Goal: Transaction & Acquisition: Purchase product/service

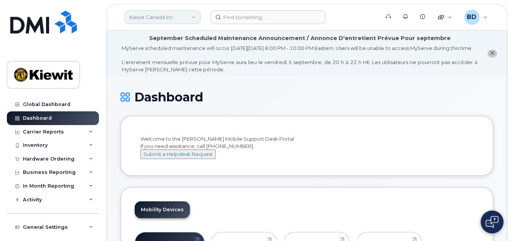
click at [177, 16] on link "Kiewit Canada Inc" at bounding box center [163, 17] width 76 height 14
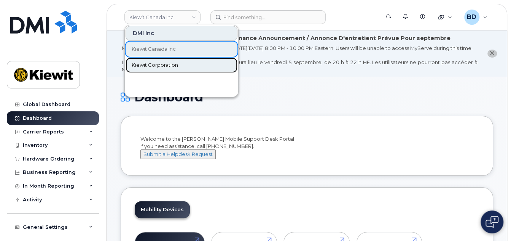
click at [163, 61] on span "Kiewit Corporation" at bounding box center [155, 65] width 46 height 8
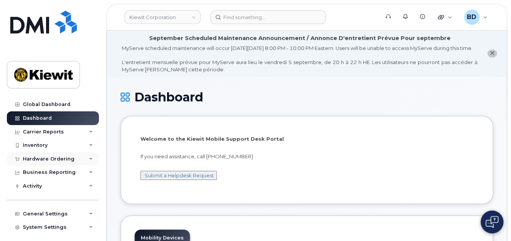
click at [91, 158] on div "Hardware Ordering" at bounding box center [53, 159] width 92 height 14
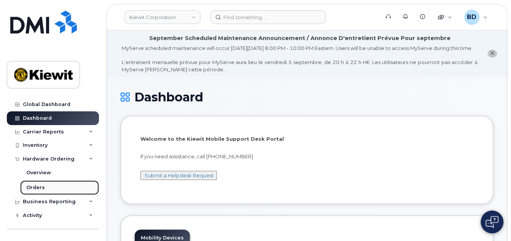
click at [37, 188] on div "Orders" at bounding box center [35, 187] width 19 height 7
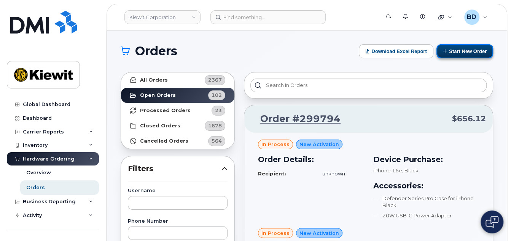
click at [465, 51] on button "Start New Order" at bounding box center [465, 51] width 57 height 14
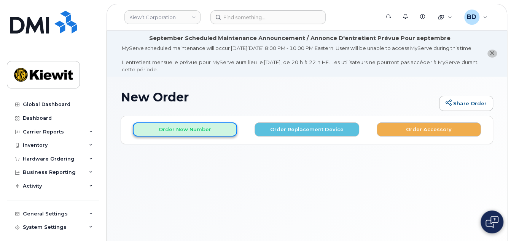
click at [211, 136] on button "Order New Number" at bounding box center [185, 129] width 104 height 14
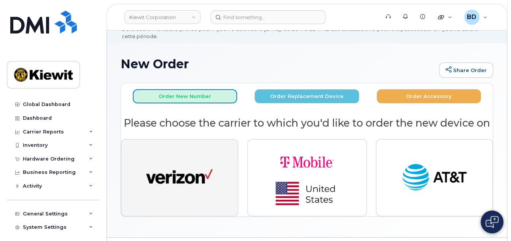
scroll to position [51, 0]
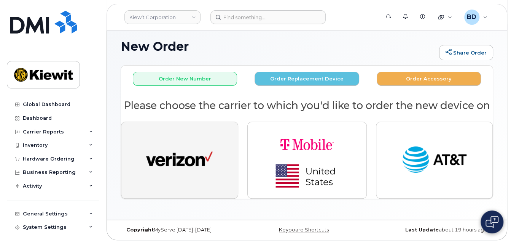
click at [167, 177] on img "button" at bounding box center [179, 160] width 67 height 34
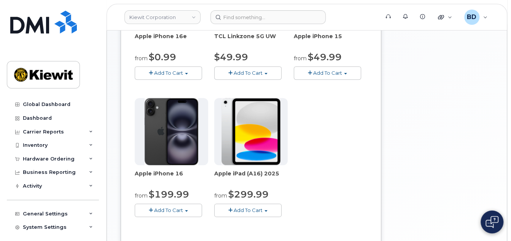
scroll to position [254, 0]
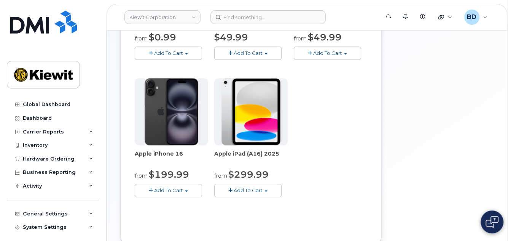
click at [160, 56] on span "Add To Cart" at bounding box center [168, 53] width 29 height 6
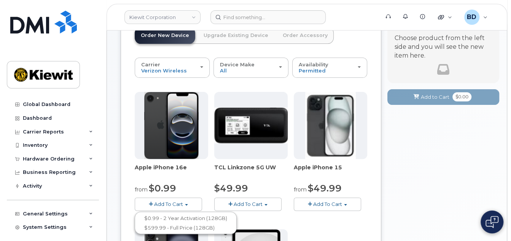
scroll to position [152, 0]
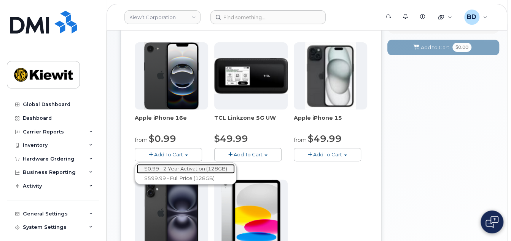
click at [168, 173] on link "$0.99 - 2 Year Activation (128GB)" at bounding box center [186, 169] width 98 height 10
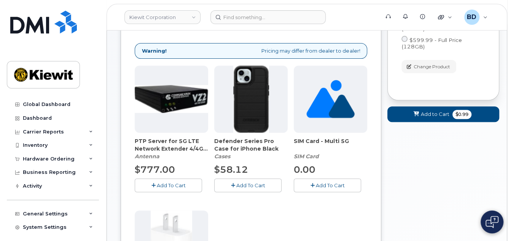
click at [245, 188] on span "Add To Cart" at bounding box center [250, 185] width 29 height 6
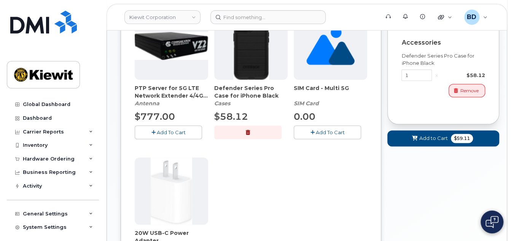
scroll to position [254, 0]
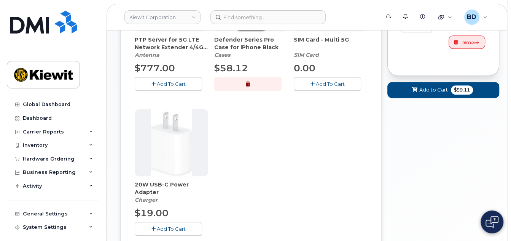
click at [158, 231] on span "Add To Cart" at bounding box center [171, 228] width 29 height 6
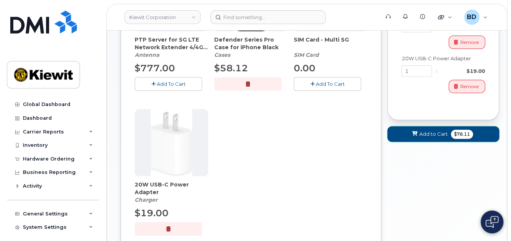
click at [437, 132] on span "Add to Cart" at bounding box center [434, 133] width 29 height 7
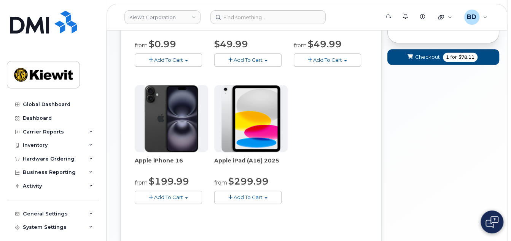
scroll to position [214, 0]
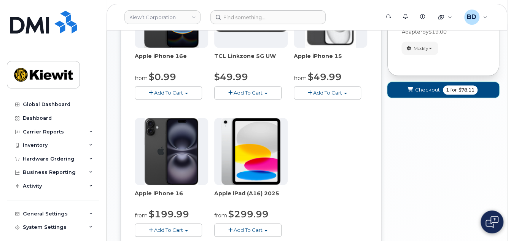
click at [423, 93] on span "Checkout" at bounding box center [427, 89] width 25 height 7
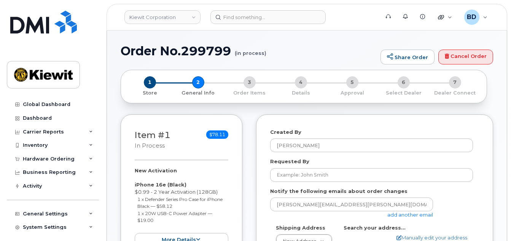
select select
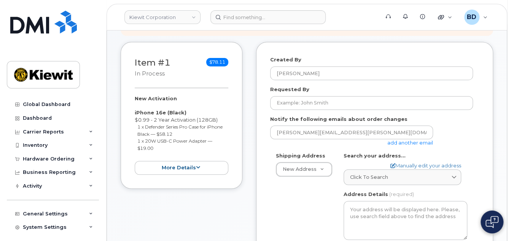
scroll to position [152, 0]
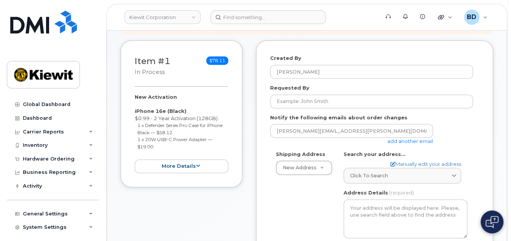
click at [407, 144] on link "add another email" at bounding box center [411, 141] width 46 height 6
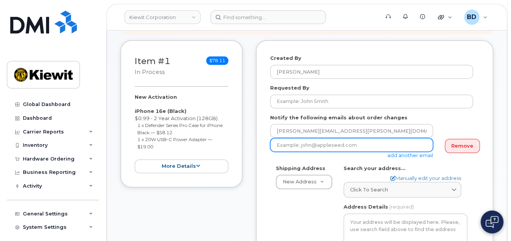
click at [278, 151] on input "email" at bounding box center [351, 145] width 163 height 14
paste input "David.Gutierrez"
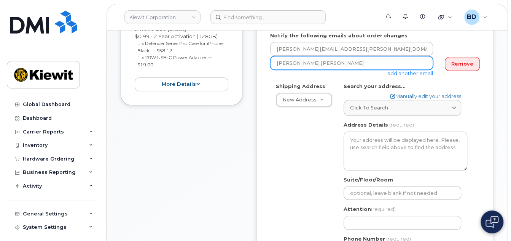
scroll to position [254, 0]
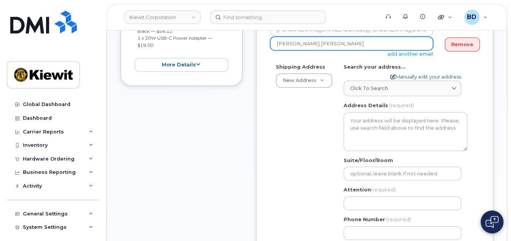
type input "David.Gutierrez"
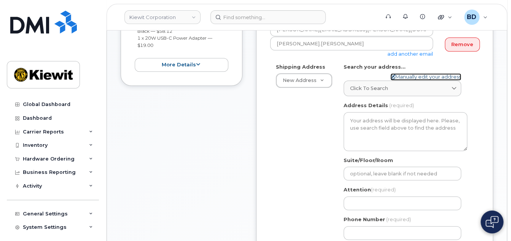
click at [411, 80] on link "Manually edit your address" at bounding box center [426, 76] width 71 height 7
select select
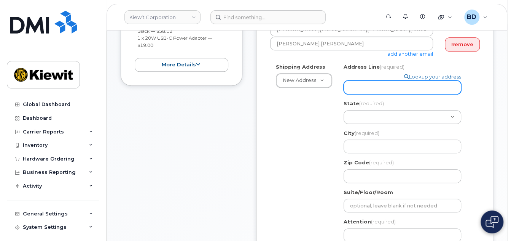
click at [364, 88] on input "Address Line (required)" at bounding box center [403, 87] width 118 height 14
paste input "1376 FM 488"
select select
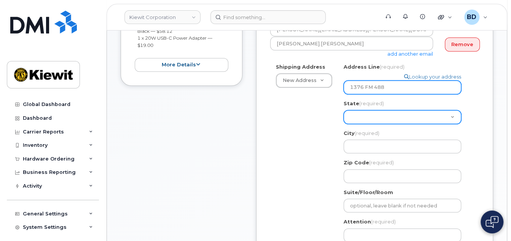
type input "1376 FM 488"
click at [356, 114] on select "Alabama Alaska American Samoa Arizona Arkansas California Colorado Connecticut …" at bounding box center [403, 117] width 118 height 14
select select "TX"
click at [344, 110] on select "Alabama Alaska American Samoa Arizona Arkansas California Colorado Connecticut …" at bounding box center [403, 117] width 118 height 14
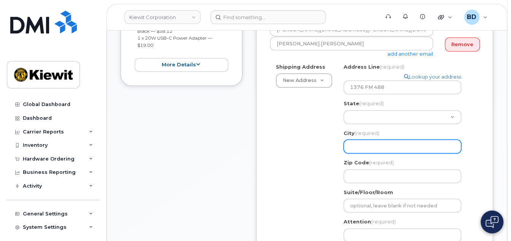
click at [359, 145] on input "City (required)" at bounding box center [403, 146] width 118 height 14
select select
type input "G"
select select
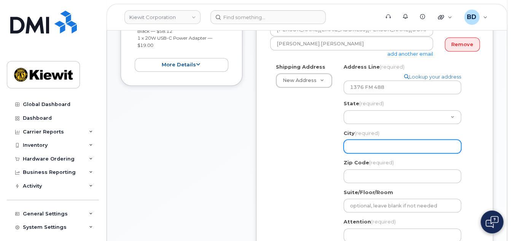
type input "F"
select select
type input "Fa"
select select
type input "Fai"
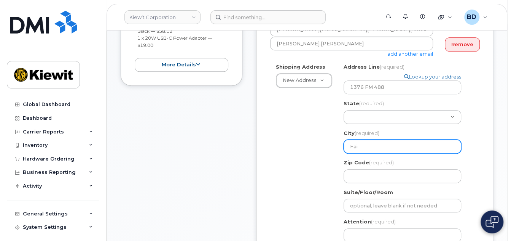
select select
type input "Fair"
select select
type input "Fairf"
select select
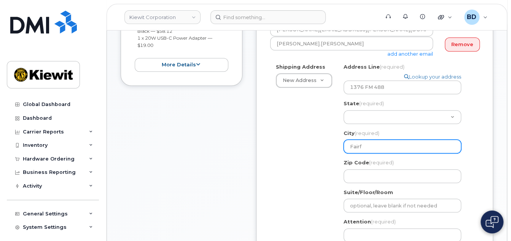
type input "Fairfi"
select select
type input "Fairfie"
select select
type input "Fairfiel"
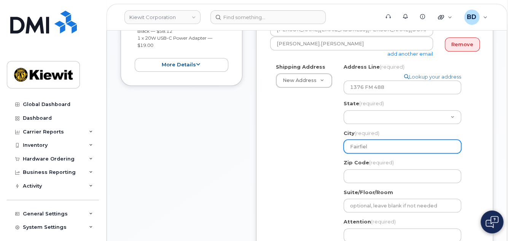
select select
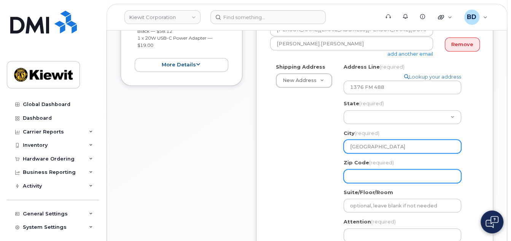
type input "Fairfield"
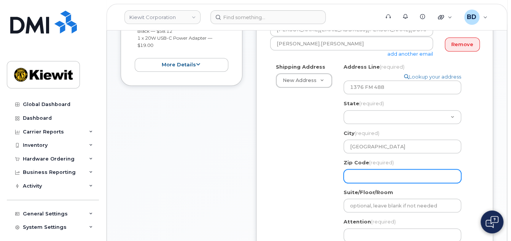
click at [365, 176] on input "Zip Code (required)" at bounding box center [403, 176] width 118 height 14
select select
type input "7"
select select
type input "75"
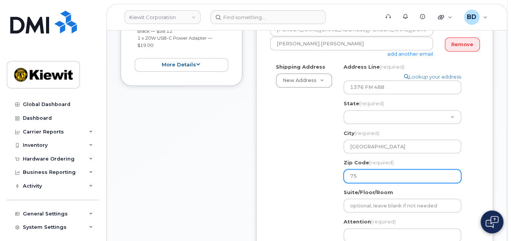
select select
type input "758"
select select
type input "7584"
select select
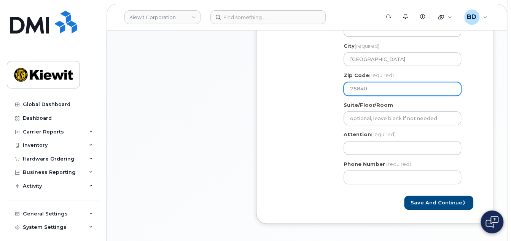
scroll to position [355, 0]
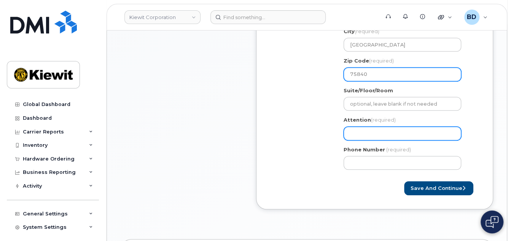
type input "75840"
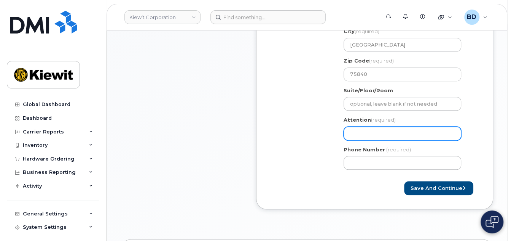
click at [357, 132] on input "Attention (required)" at bounding box center [403, 133] width 118 height 14
click at [360, 132] on input "Attention (required)" at bounding box center [403, 133] width 118 height 14
paste input "Devyn.Lebeouf"
select select
type input "Devyn.Lebeouf"
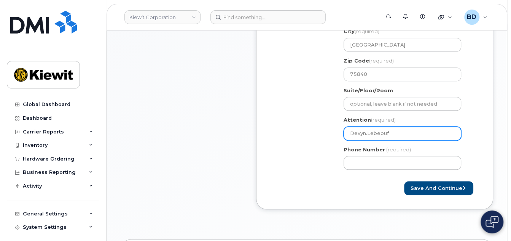
select select
type input "Devyn.Lebeouf/"
click at [401, 134] on input "Devyn.Lebeouf/" at bounding box center [403, 133] width 118 height 14
paste input "Allen Snead"
select select
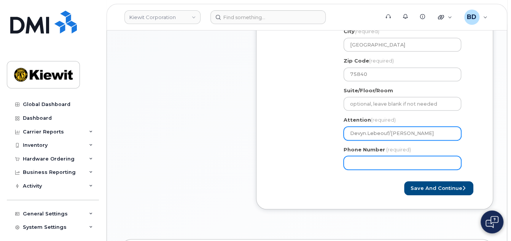
type input "Devyn.Lebeouf/Allen Snead"
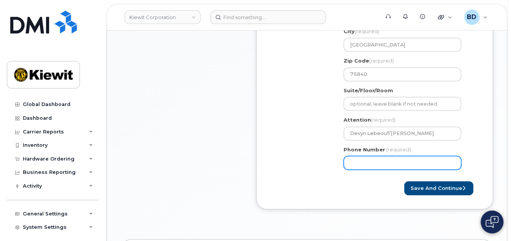
click at [354, 159] on input "Phone Number" at bounding box center [403, 163] width 118 height 14
type input "8777727707"
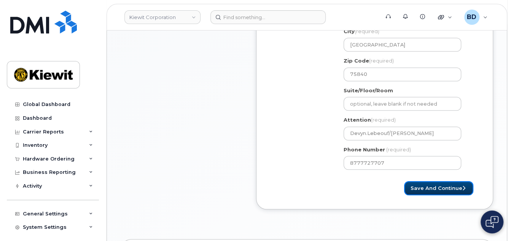
select select
click at [414, 184] on button "Save and Continue" at bounding box center [438, 188] width 69 height 14
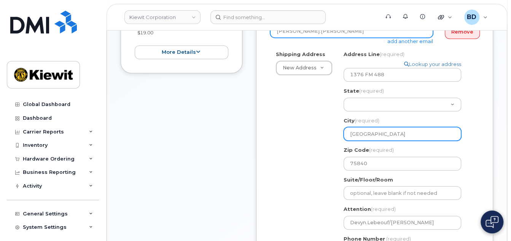
scroll to position [246, 0]
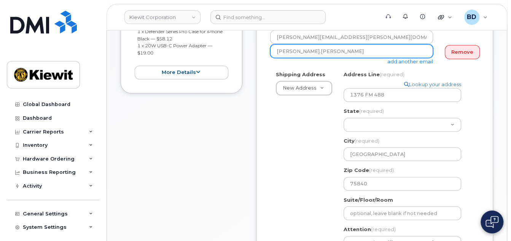
drag, startPoint x: 294, startPoint y: 56, endPoint x: 252, endPoint y: 56, distance: 41.9
click at [252, 56] on div "Item #1 in process $78.11 New Activation iPhone 16e (Black) $0.99 - 2 Year Acti…" at bounding box center [307, 138] width 373 height 383
paste input "david.gutierrez@kiewit.com"
type input "david.gutierrez@kiewit.com"
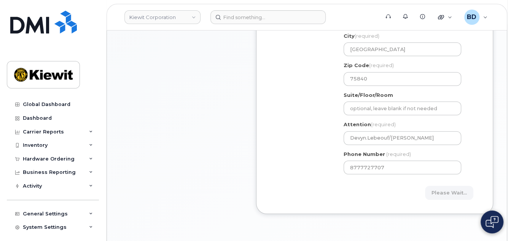
scroll to position [449, 0]
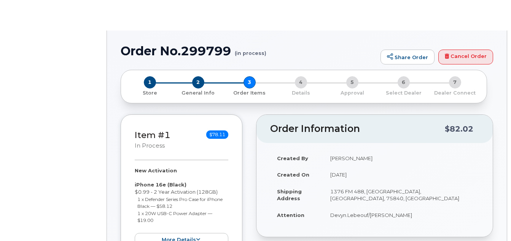
select select
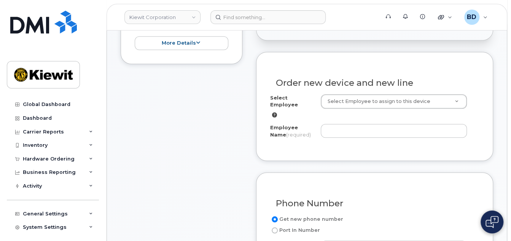
scroll to position [305, 0]
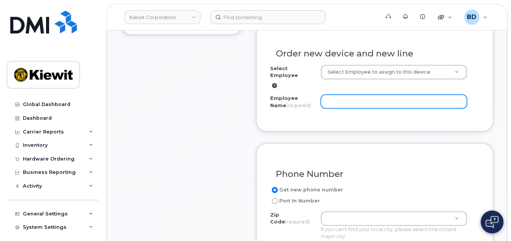
click at [349, 96] on input "Employee Name (required)" at bounding box center [394, 101] width 146 height 14
paste input "[PERSON_NAME][EMAIL_ADDRESS][PERSON_NAME][PERSON_NAME][DOMAIN_NAME]"
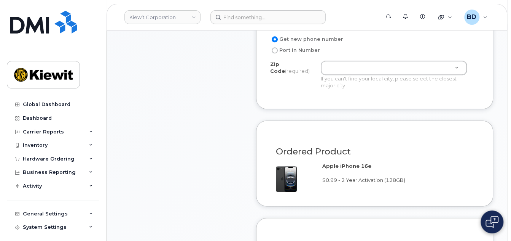
scroll to position [457, 0]
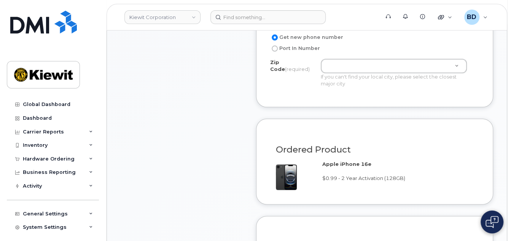
type input "[PERSON_NAME][EMAIL_ADDRESS][PERSON_NAME][PERSON_NAME][DOMAIN_NAME]"
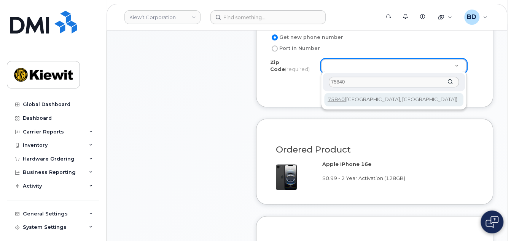
type input "75840"
type input "75840 (Fairfield, TX)"
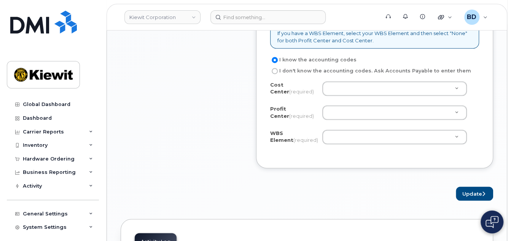
scroll to position [710, 0]
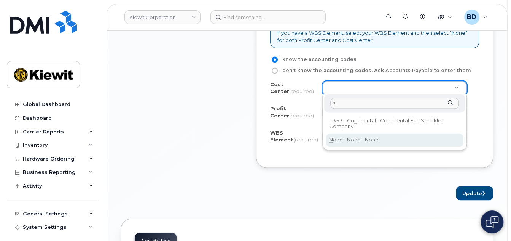
type input "n"
drag, startPoint x: 354, startPoint y: 137, endPoint x: 353, endPoint y: 128, distance: 8.9
type input "None"
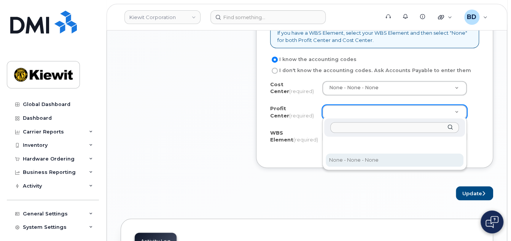
select select "None"
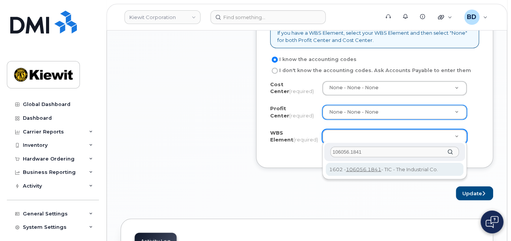
type input "106056.1841"
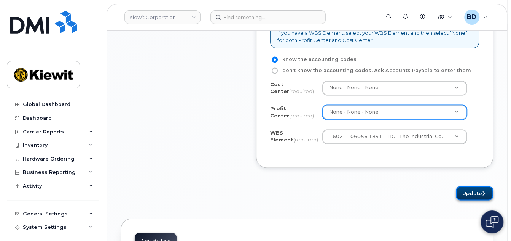
click at [472, 187] on button "Update" at bounding box center [474, 193] width 37 height 14
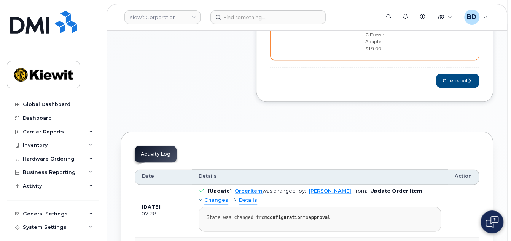
scroll to position [508, 0]
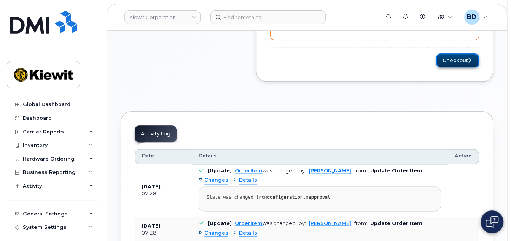
click at [447, 56] on button "Checkout" at bounding box center [457, 60] width 43 height 14
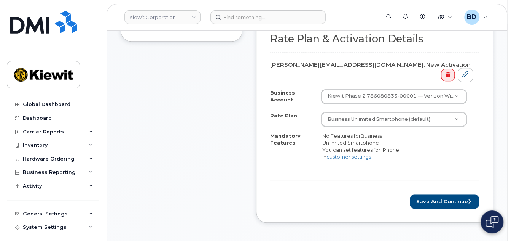
scroll to position [355, 0]
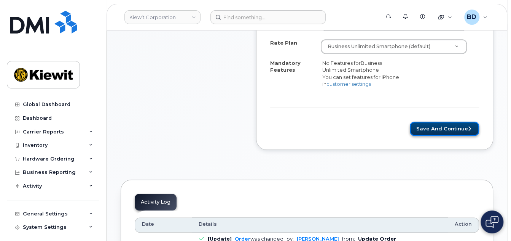
click at [446, 128] on button "Save and Continue" at bounding box center [444, 128] width 69 height 14
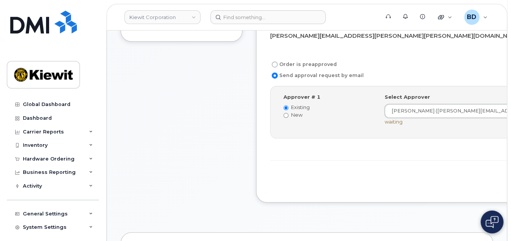
scroll to position [305, 0]
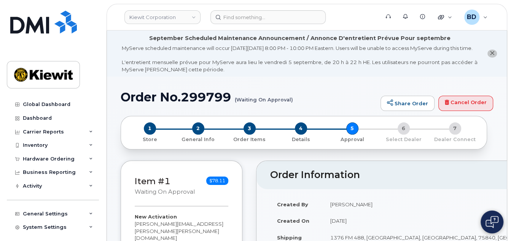
click at [204, 104] on h1 "Order No.299799 (Waiting On Approval)" at bounding box center [249, 96] width 256 height 13
copy h1 "299799"
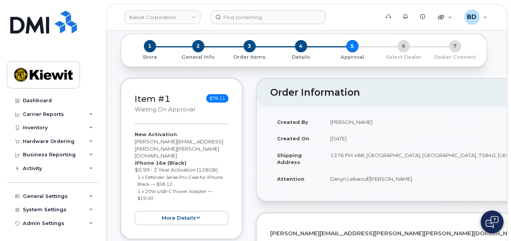
scroll to position [101, 0]
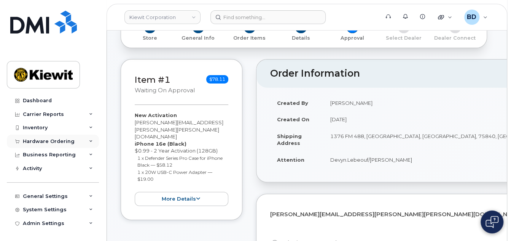
click at [86, 139] on div "Hardware Ordering" at bounding box center [53, 141] width 92 height 14
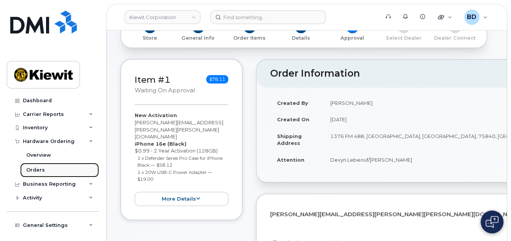
click at [43, 169] on div "Orders" at bounding box center [35, 169] width 19 height 7
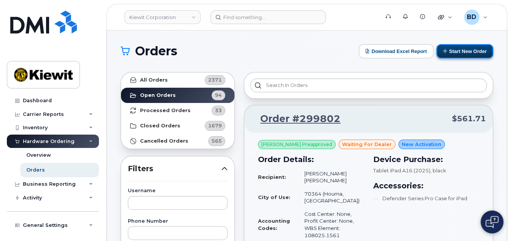
click at [455, 49] on button "Start New Order" at bounding box center [465, 51] width 57 height 14
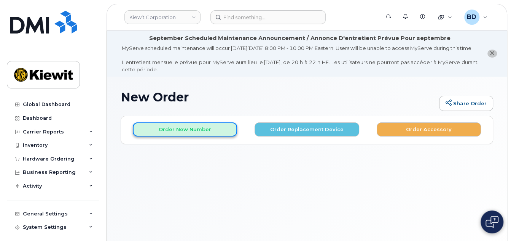
click at [182, 136] on button "Order New Number" at bounding box center [185, 129] width 104 height 14
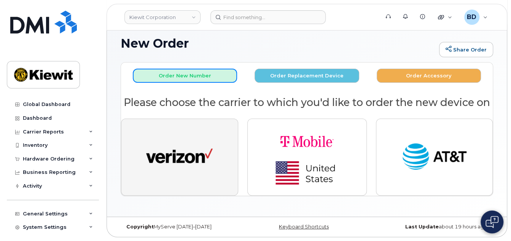
scroll to position [71, 0]
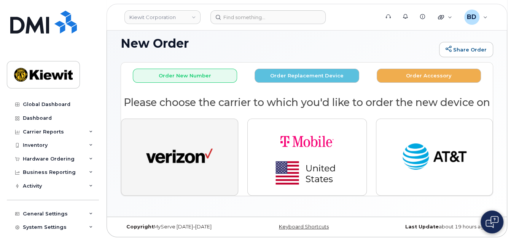
click at [175, 157] on img "button" at bounding box center [179, 157] width 67 height 34
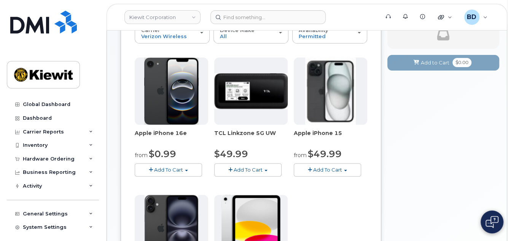
scroll to position [172, 0]
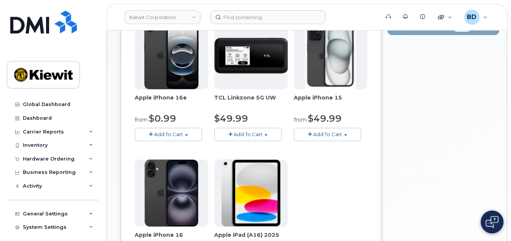
click at [163, 137] on span "Add To Cart" at bounding box center [168, 134] width 29 height 6
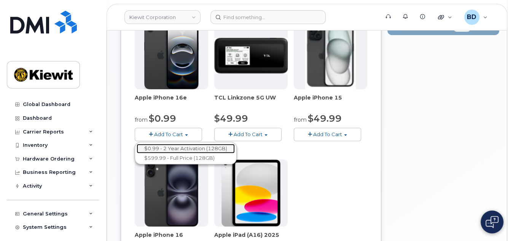
click at [219, 153] on link "$0.99 - 2 Year Activation (128GB)" at bounding box center [186, 149] width 98 height 10
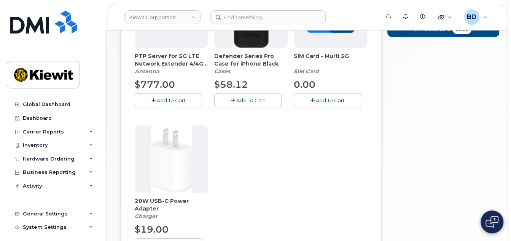
scroll to position [272, 0]
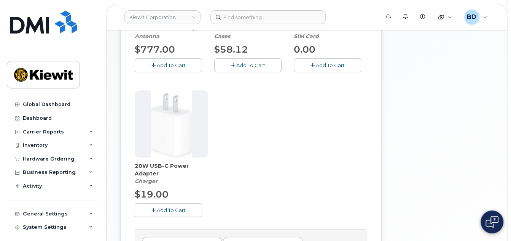
drag, startPoint x: 238, startPoint y: 72, endPoint x: 227, endPoint y: 97, distance: 27.8
click at [238, 68] on span "Add To Cart" at bounding box center [250, 65] width 29 height 6
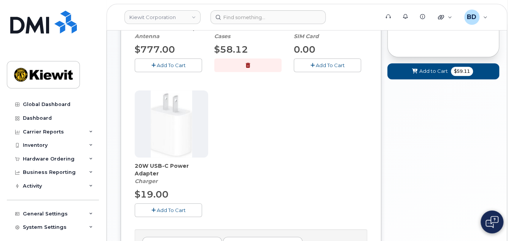
click at [166, 213] on span "Add To Cart" at bounding box center [171, 210] width 29 height 6
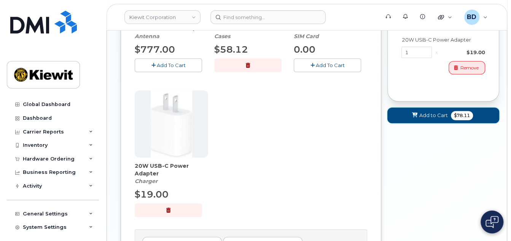
click at [420, 119] on button "Add to Cart $78.11" at bounding box center [444, 115] width 112 height 16
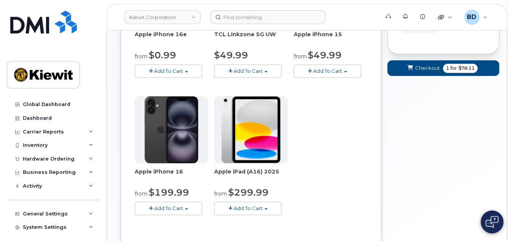
scroll to position [214, 0]
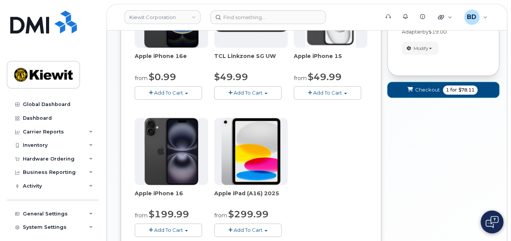
click at [432, 93] on span "Checkout" at bounding box center [427, 89] width 25 height 7
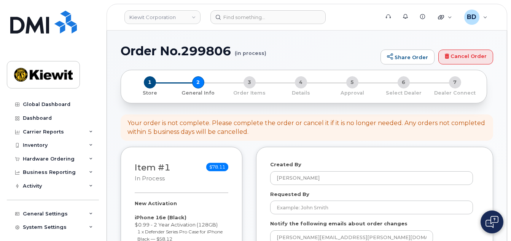
select select
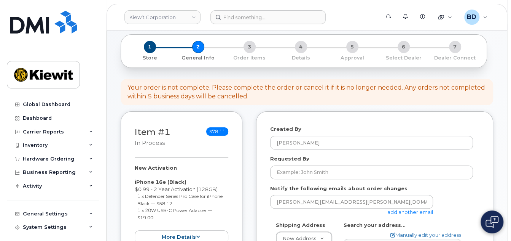
scroll to position [101, 0]
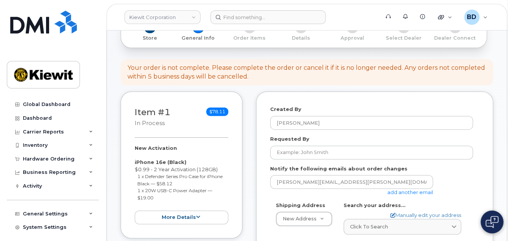
click at [414, 195] on link "add another email" at bounding box center [411, 192] width 46 height 6
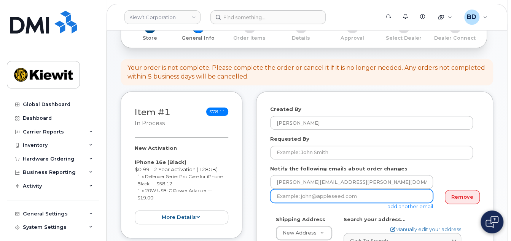
click at [332, 200] on input "email" at bounding box center [351, 196] width 163 height 14
paste input "taylor.blagdon@kiewit.com"
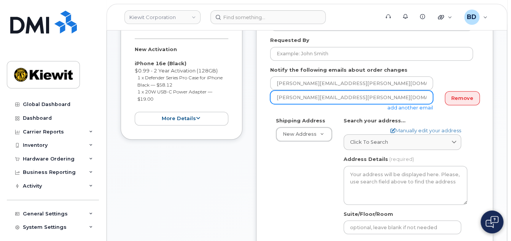
scroll to position [203, 0]
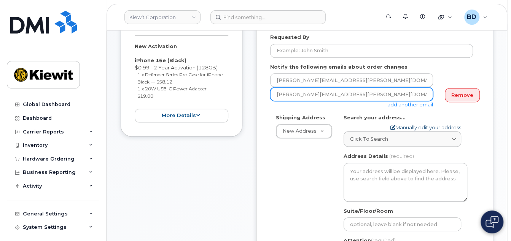
type input "taylor.blagdon@kiewit.com"
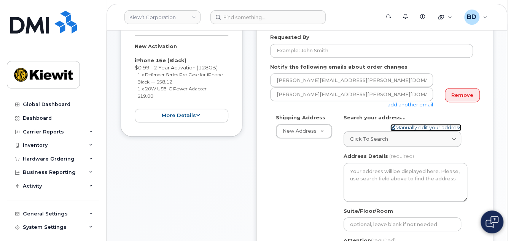
click at [404, 131] on link "Manually edit your address" at bounding box center [426, 127] width 71 height 7
select select
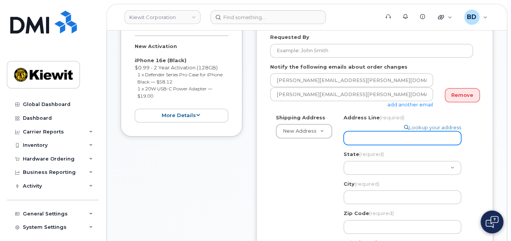
click at [354, 133] on input "Address Line (required)" at bounding box center [403, 138] width 118 height 14
click at [354, 137] on input "Address Line (required)" at bounding box center [403, 138] width 118 height 14
paste input "9701 Renner Blvd,"
select select
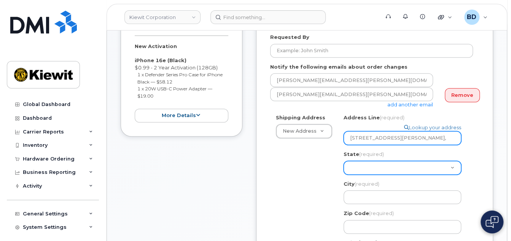
type input "9701 Renner Blvd,"
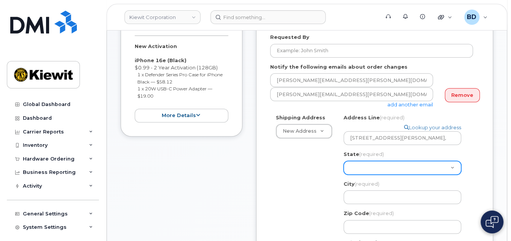
click at [359, 168] on select "[US_STATE] [US_STATE] [US_STATE] [US_STATE] [US_STATE] [US_STATE] [US_STATE] [U…" at bounding box center [403, 168] width 118 height 14
select select "KS"
click at [344, 161] on select "[US_STATE] [US_STATE] [US_STATE] [US_STATE] [US_STATE] [US_STATE] [US_STATE] [U…" at bounding box center [403, 168] width 118 height 14
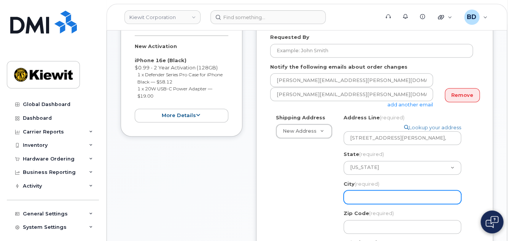
click at [359, 198] on input "City (required)" at bounding box center [403, 197] width 118 height 14
select select
type input "L"
select select
type input "Le"
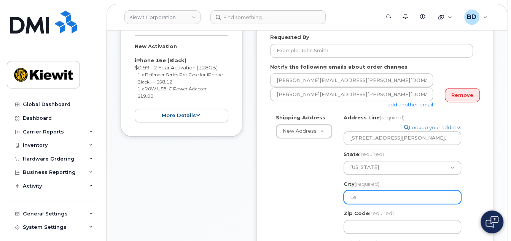
select select
type input "Len"
select select
type input "Lene"
select select
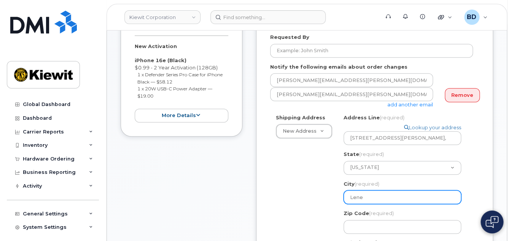
type input "Lenex"
select select
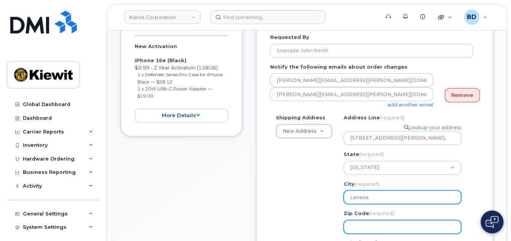
type input "Lenexa"
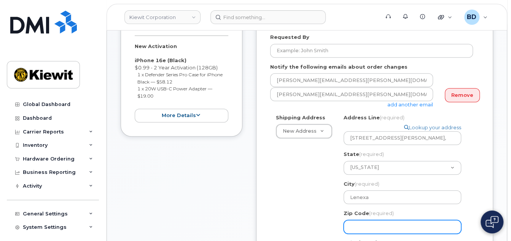
click at [365, 223] on input "Zip Code (required)" at bounding box center [403, 227] width 118 height 14
select select
type input "6"
select select
type input "66"
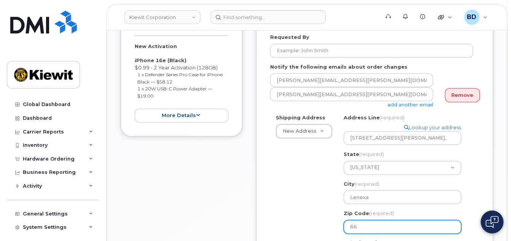
select select
type input "662"
select select
type input "6621"
select select
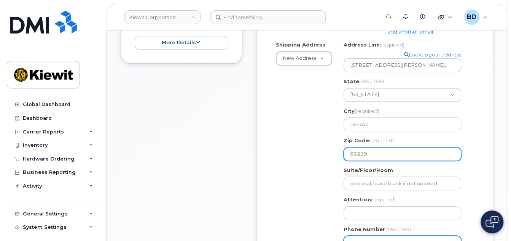
scroll to position [305, 0]
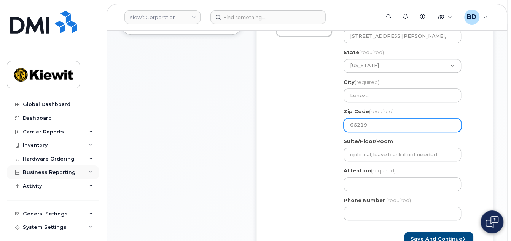
type input "66219"
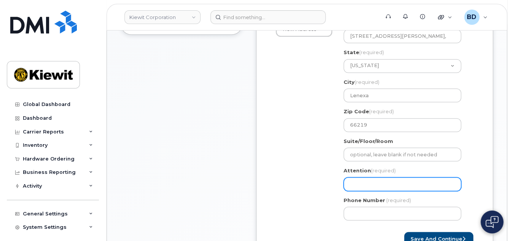
paste input "Jacob.Metzger"
select select
type input "Jacob.Metzger"
select select
type input "Jacob.Metzger/"
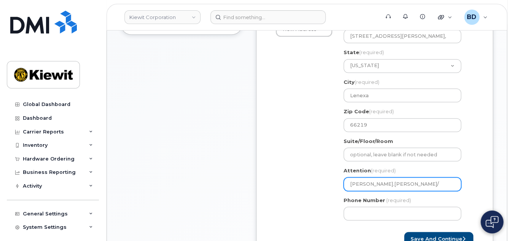
click at [391, 185] on input "Jacob.Metzger/" at bounding box center [403, 184] width 118 height 14
paste input "Calvin Pearson"
select select
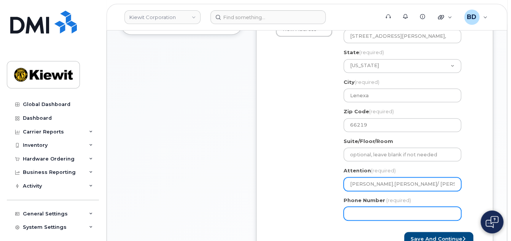
type input "Jacob.Metzger/ Calvin Pearson"
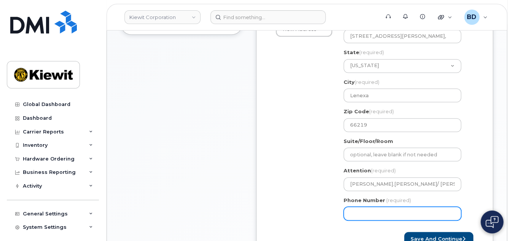
drag, startPoint x: 356, startPoint y: 214, endPoint x: 356, endPoint y: 210, distance: 4.6
click at [356, 213] on input "Phone Number" at bounding box center [403, 213] width 118 height 14
type input "8777727707"
select select
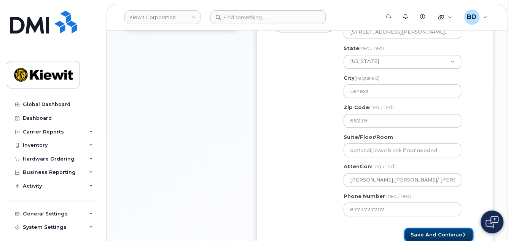
click at [441, 231] on button "Save and Continue" at bounding box center [438, 234] width 69 height 14
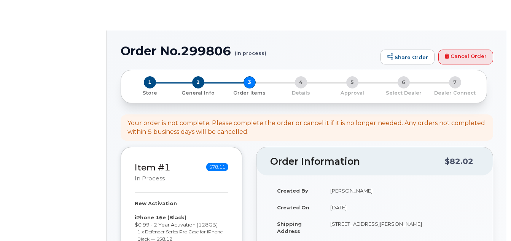
select select
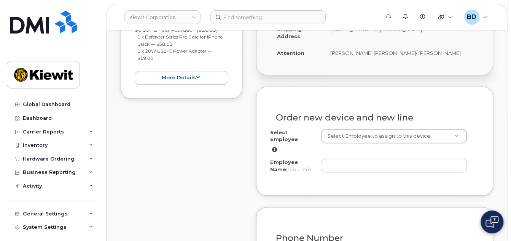
scroll to position [254, 0]
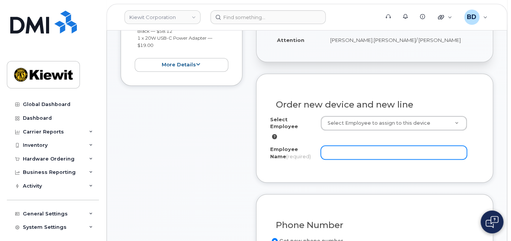
click at [334, 152] on input "Employee Name (required)" at bounding box center [394, 152] width 146 height 14
paste input "[PERSON_NAME]"
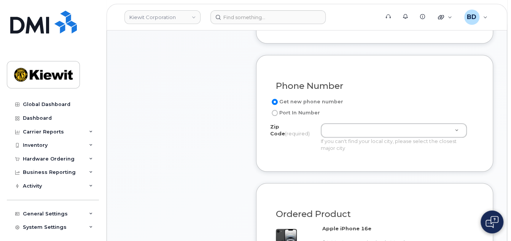
scroll to position [406, 0]
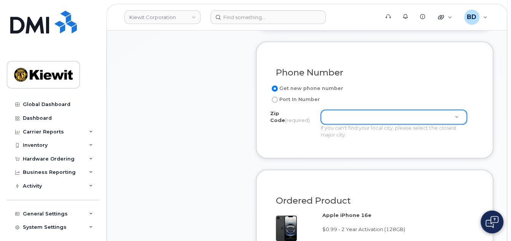
type input "[PERSON_NAME]"
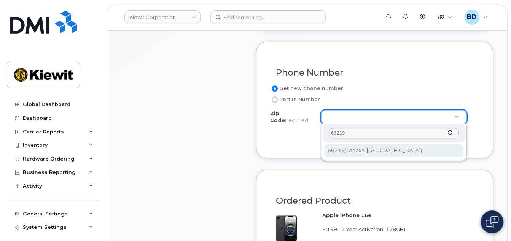
type input "66219"
type input "66219 ([GEOGRAPHIC_DATA], [GEOGRAPHIC_DATA])"
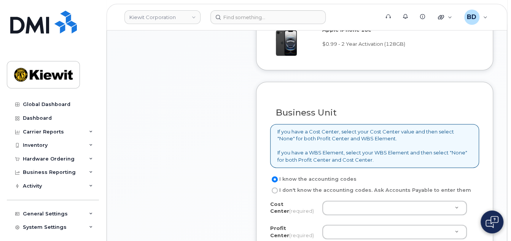
scroll to position [609, 0]
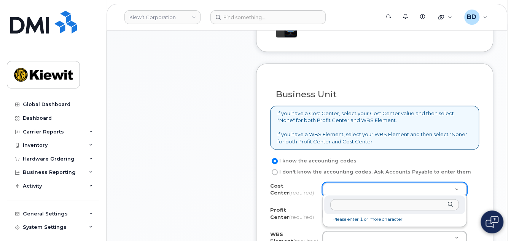
click at [345, 206] on input "text" at bounding box center [394, 204] width 129 height 11
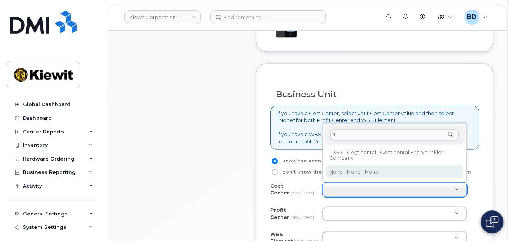
type input "n"
type input "None"
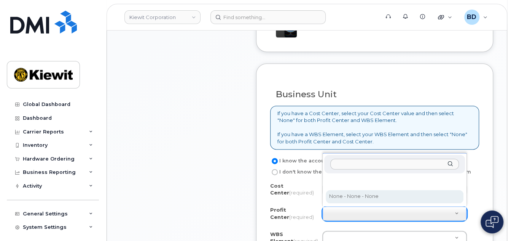
select select "None"
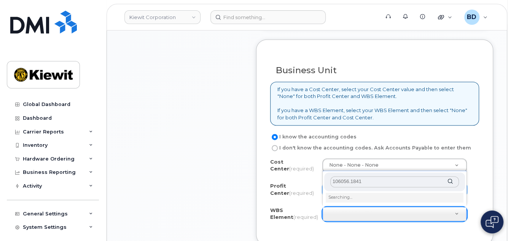
scroll to position [660, 0]
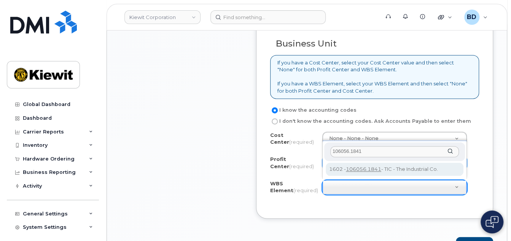
type input "106056.1841"
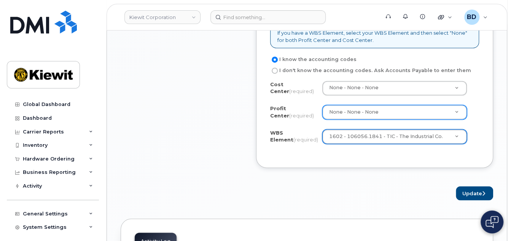
scroll to position [761, 0]
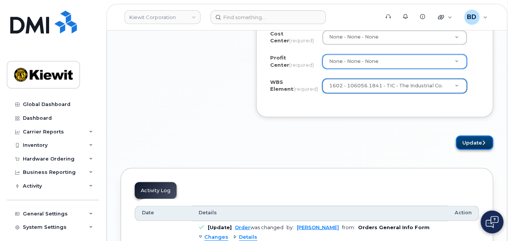
click at [474, 143] on button "Update" at bounding box center [474, 142] width 37 height 14
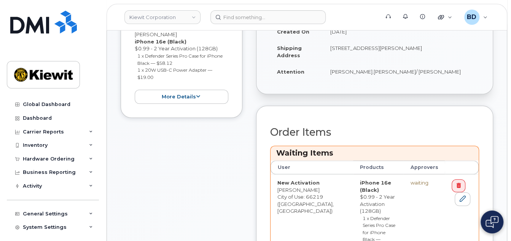
scroll to position [305, 0]
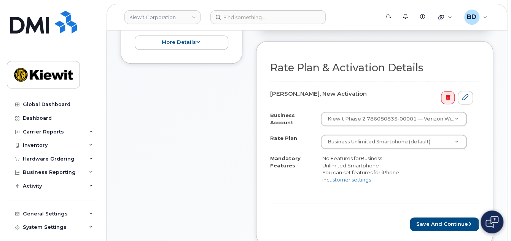
scroll to position [305, 0]
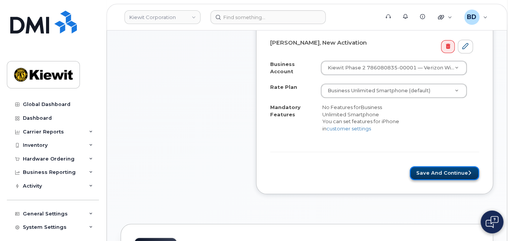
click at [439, 178] on button "Save and Continue" at bounding box center [444, 173] width 69 height 14
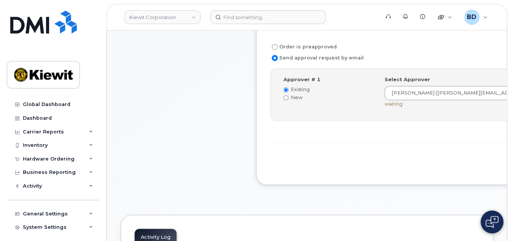
scroll to position [305, 0]
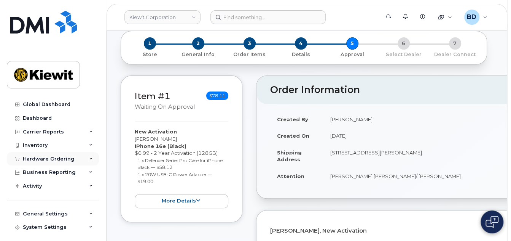
scroll to position [101, 0]
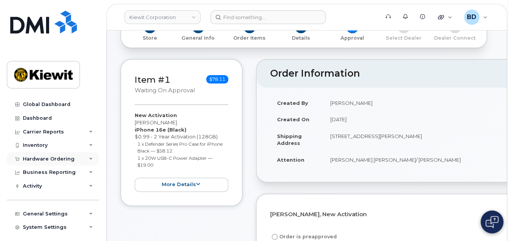
click at [46, 157] on div "Hardware Ordering" at bounding box center [49, 159] width 52 height 6
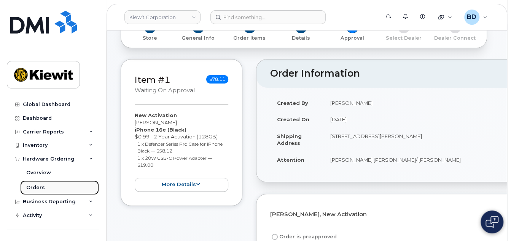
click at [48, 188] on link "Orders" at bounding box center [59, 187] width 79 height 14
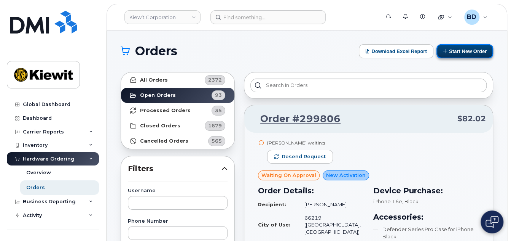
click at [457, 50] on button "Start New Order" at bounding box center [465, 51] width 57 height 14
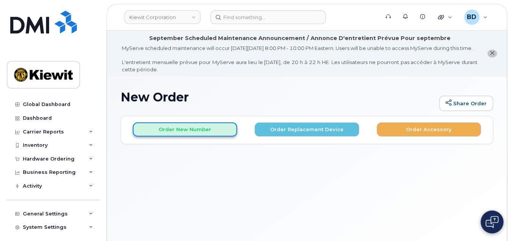
click at [190, 136] on button "Order New Number" at bounding box center [185, 129] width 104 height 14
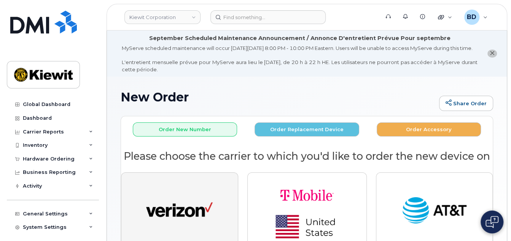
click at [192, 213] on img "button" at bounding box center [179, 210] width 67 height 34
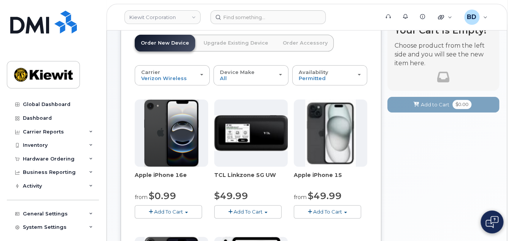
scroll to position [101, 0]
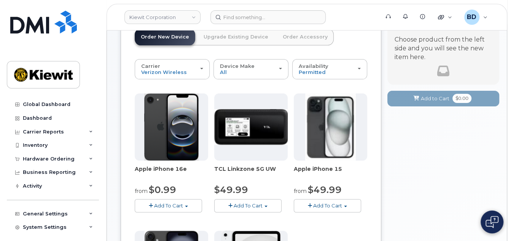
drag, startPoint x: 148, startPoint y: 209, endPoint x: 155, endPoint y: 210, distance: 6.9
click at [148, 209] on button "Add To Cart" at bounding box center [168, 205] width 67 height 13
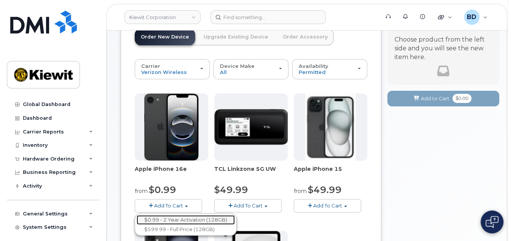
click at [211, 223] on link "$0.99 - 2 Year Activation (128GB)" at bounding box center [186, 220] width 98 height 10
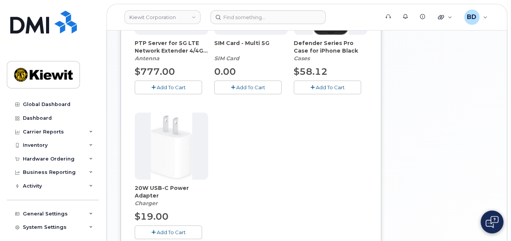
scroll to position [254, 0]
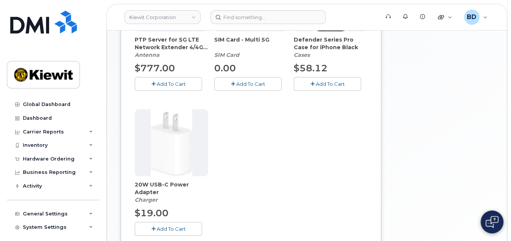
drag, startPoint x: 302, startPoint y: 91, endPoint x: 300, endPoint y: 95, distance: 4.4
click at [302, 90] on button "Add To Cart" at bounding box center [327, 83] width 67 height 13
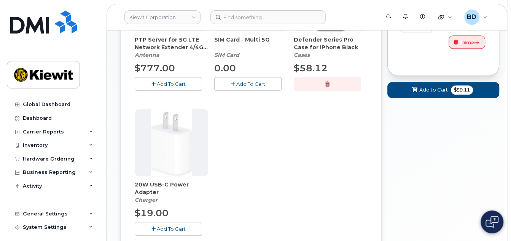
click at [171, 230] on button "Add To Cart" at bounding box center [168, 228] width 67 height 13
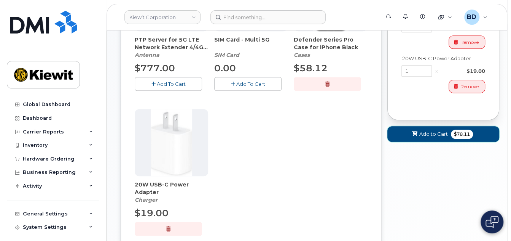
click at [418, 132] on button "Add to Cart $78.11" at bounding box center [444, 134] width 112 height 16
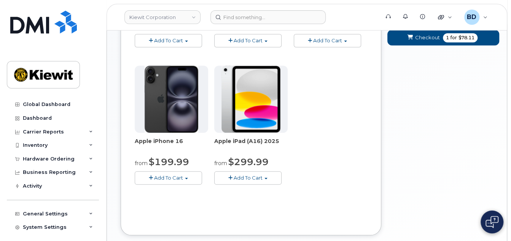
scroll to position [214, 0]
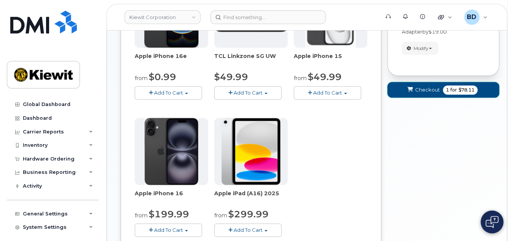
click at [461, 93] on span "$78.11" at bounding box center [467, 89] width 16 height 7
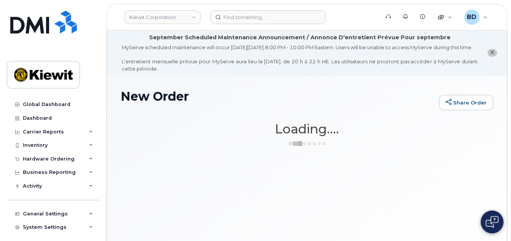
scroll to position [0, 0]
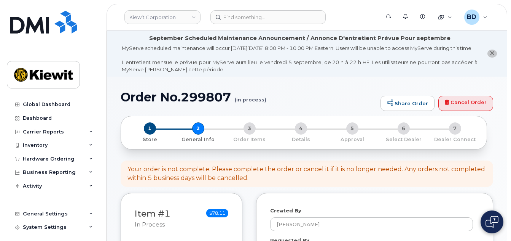
select select
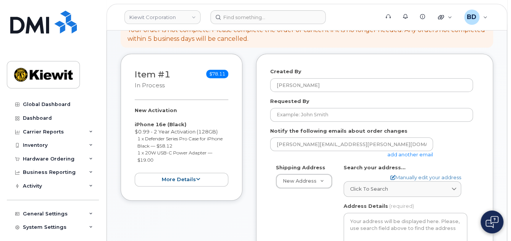
scroll to position [152, 0]
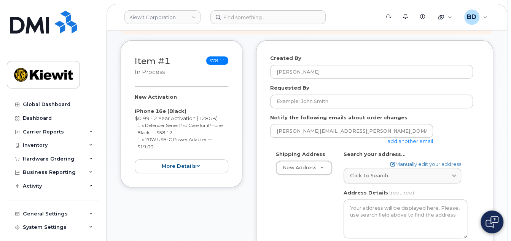
click at [402, 144] on link "add another email" at bounding box center [411, 141] width 46 height 6
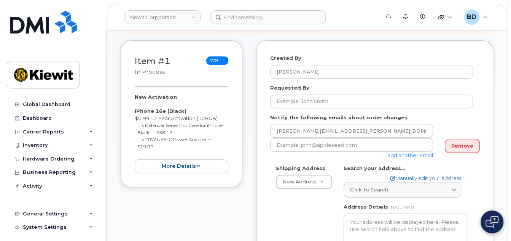
click at [404, 158] on link "add another email" at bounding box center [411, 155] width 46 height 6
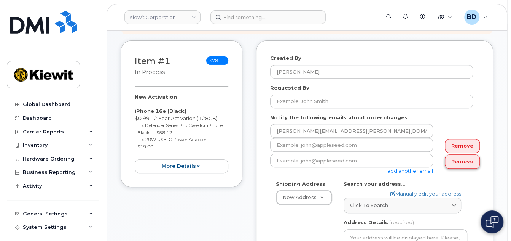
click at [471, 168] on link "Remove" at bounding box center [462, 161] width 35 height 14
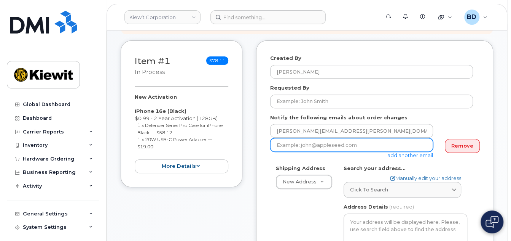
click at [294, 152] on input "email" at bounding box center [351, 145] width 163 height 14
paste input "matt.gabriel@kiewit.com"
type input "matt.gabriel@kiewit.com"
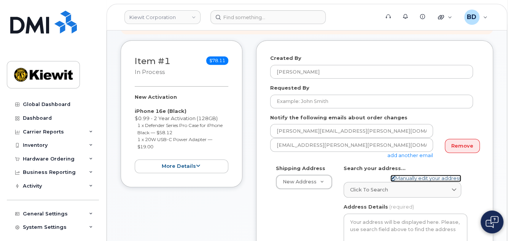
click at [406, 182] on link "Manually edit your address" at bounding box center [426, 177] width 71 height 7
select select
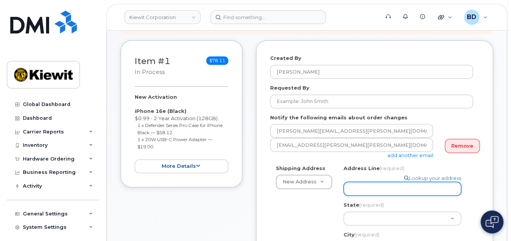
paste input "85 Stokes King Rd"
click at [375, 189] on input "Address Line (required)" at bounding box center [403, 189] width 118 height 14
type input "85 Stokes King Rd"
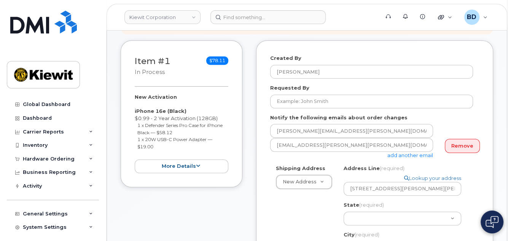
select select
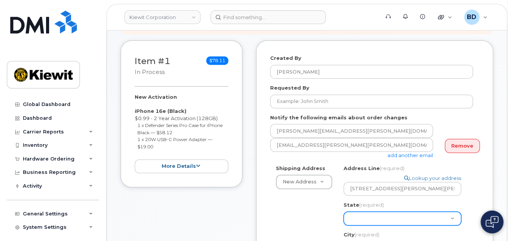
click at [361, 221] on select "Alabama Alaska American Samoa Arizona Arkansas California Colorado Connecticut …" at bounding box center [403, 218] width 118 height 14
select select "MS"
click at [344, 211] on select "Alabama Alaska American Samoa Arizona Arkansas California Colorado Connecticut …" at bounding box center [403, 218] width 118 height 14
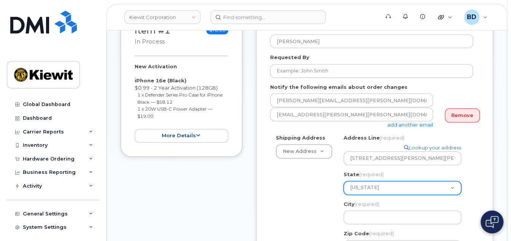
scroll to position [203, 0]
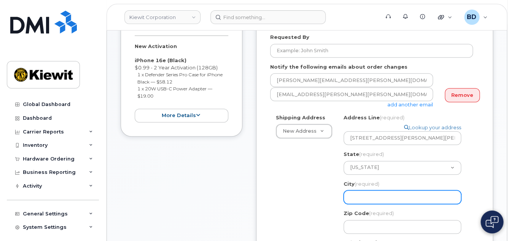
click at [358, 195] on input "City (required)" at bounding box center [403, 197] width 118 height 14
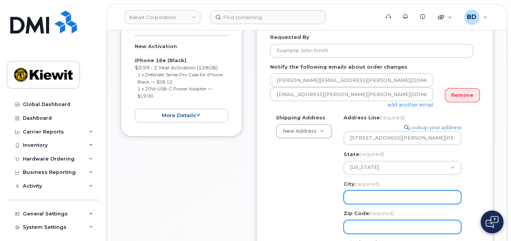
select select
type input "G"
select select
type input "Gr"
select select
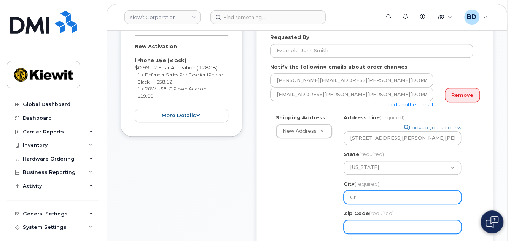
type input "Gre"
select select
type input "Gree"
select select
type input "Green"
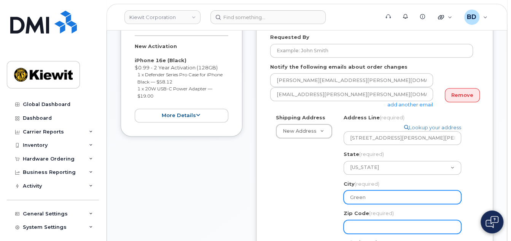
select select
type input "Greenv"
select select
type input "Greenvi"
select select
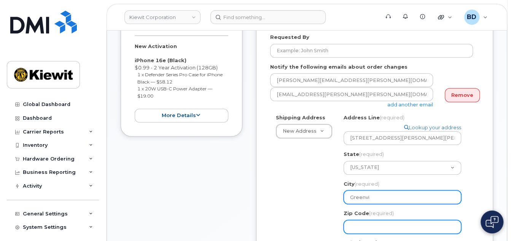
type input "Greenvil"
select select
type input "Greenvill"
select select
type input "Greenville"
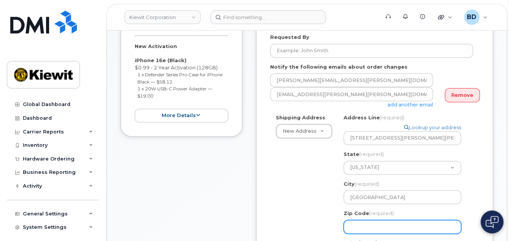
click at [360, 228] on input "Zip Code (required)" at bounding box center [403, 227] width 118 height 14
select select
type input "3"
select select
type input "38"
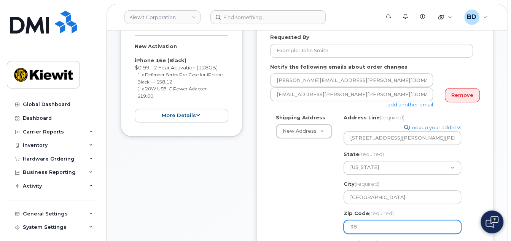
select select
type input "387"
select select
type input "3870"
select select
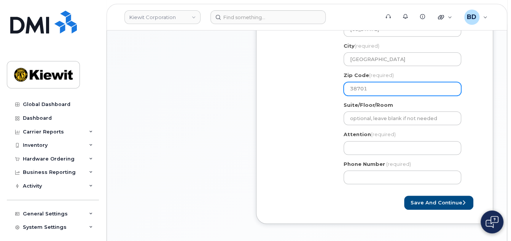
scroll to position [355, 0]
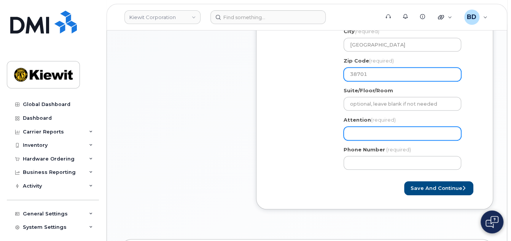
type input "38701"
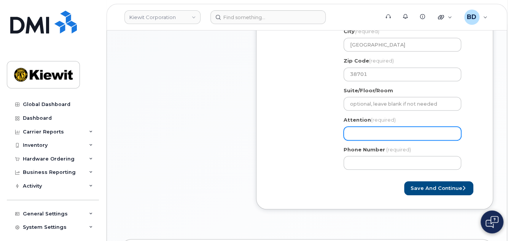
click at [352, 132] on input "Attention (required)" at bounding box center [403, 133] width 118 height 14
select select
type input "N"
select select
type input "Ni"
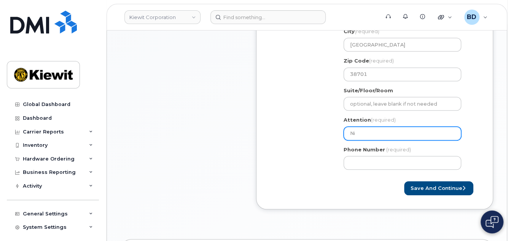
select select
type input "Nic"
select select
type input "Nich"
select select
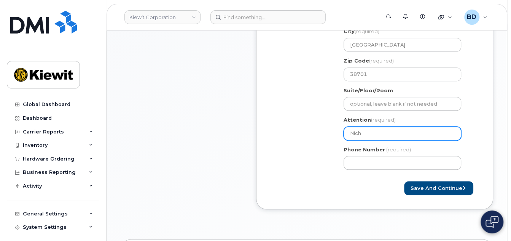
type input "Nicho"
select select
type input "Nichol"
select select
type input "Nichola"
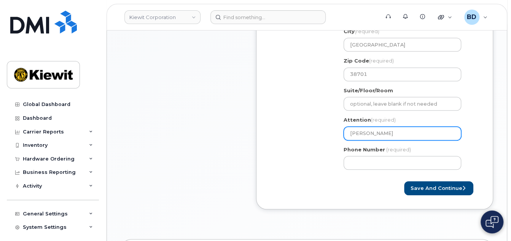
select select
type input "Nicholas"
select select
type input "Nicholas B"
select select
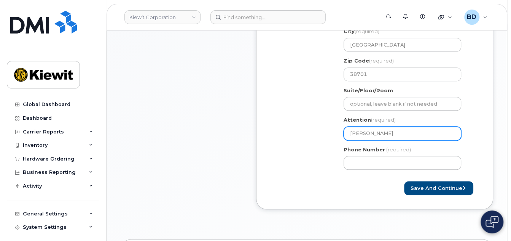
type input "Nicholas Be"
select select
type input "Nicholas Bec"
select select
type input "Nicholas Beck"
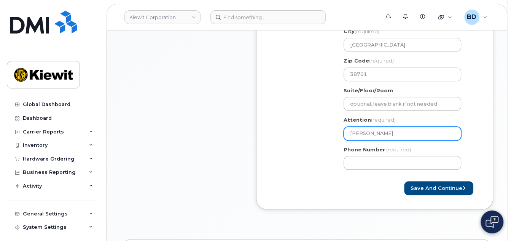
select select
type input "Nicholas Beck/"
click at [399, 130] on input "Nicholas Beck/" at bounding box center [403, 133] width 118 height 14
paste input "Chad Klauman"
select select
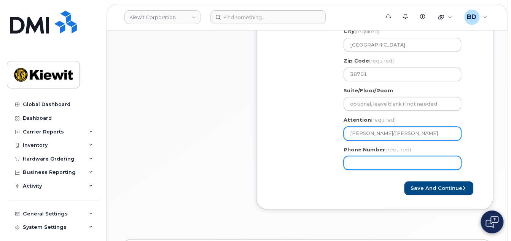
type input "Nicholas Beck/Chad Klauman"
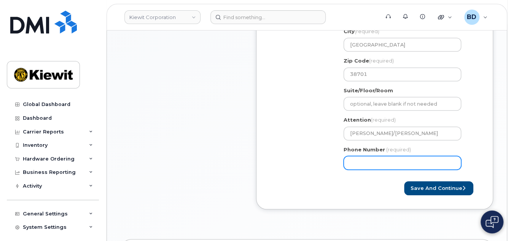
drag, startPoint x: 354, startPoint y: 161, endPoint x: 356, endPoint y: 168, distance: 7.5
click at [356, 161] on input "Phone Number" at bounding box center [403, 163] width 118 height 14
type input "8777727707"
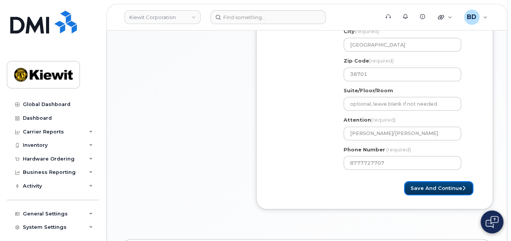
select select
click at [421, 188] on button "Save and Continue" at bounding box center [438, 188] width 69 height 14
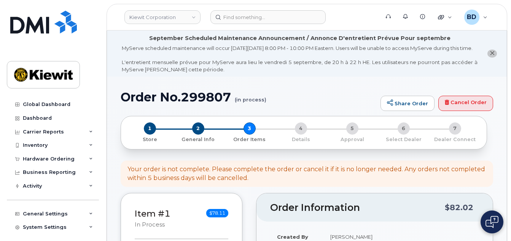
select select
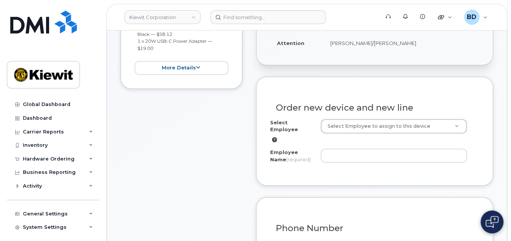
scroll to position [254, 0]
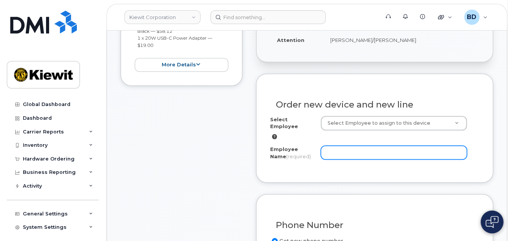
click at [337, 151] on input "Employee Name (required)" at bounding box center [394, 152] width 146 height 14
paste input "[PERSON_NAME]"
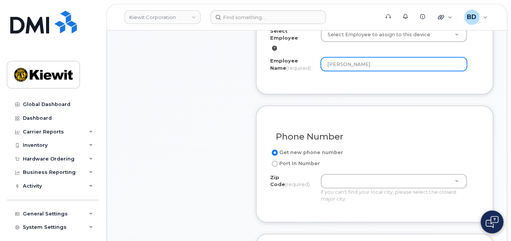
scroll to position [355, 0]
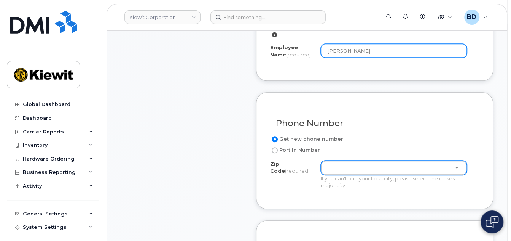
type input "[PERSON_NAME]"
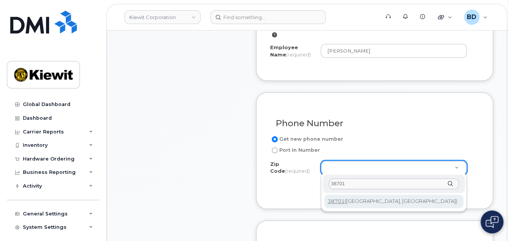
type input "38701"
type input "38701 ([GEOGRAPHIC_DATA], [GEOGRAPHIC_DATA])"
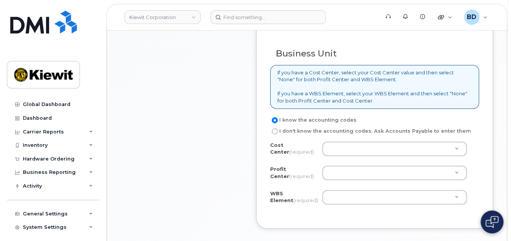
scroll to position [660, 0]
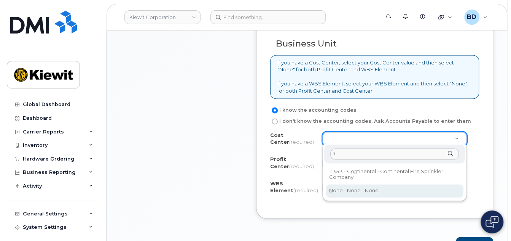
type input "n"
type input "None"
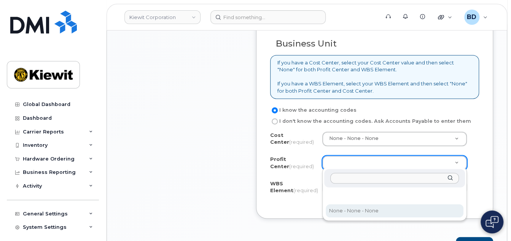
select select "None"
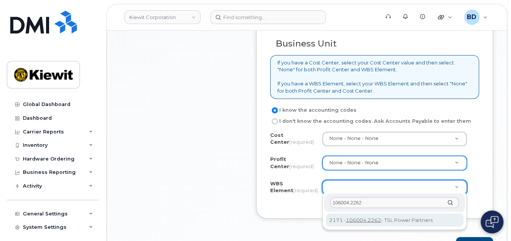
type input "106004.2262"
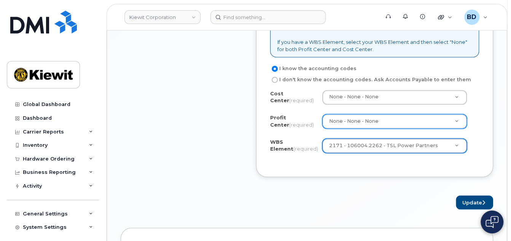
scroll to position [761, 0]
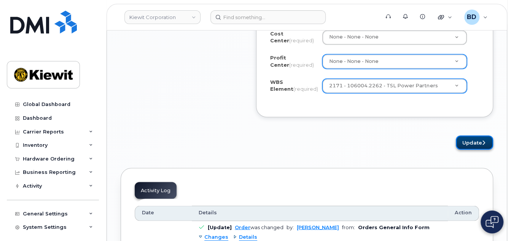
click at [466, 139] on button "Update" at bounding box center [474, 142] width 37 height 14
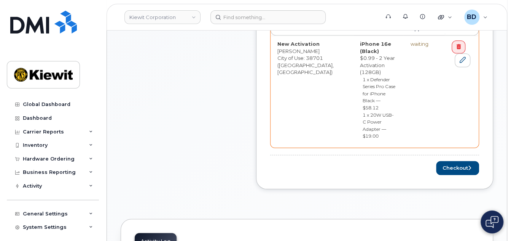
scroll to position [406, 0]
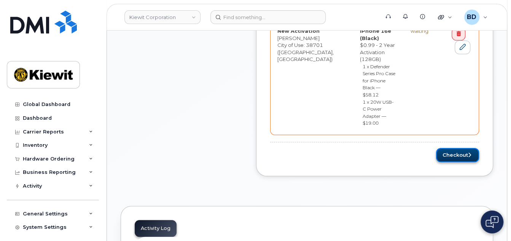
click at [457, 148] on button "Checkout" at bounding box center [457, 155] width 43 height 14
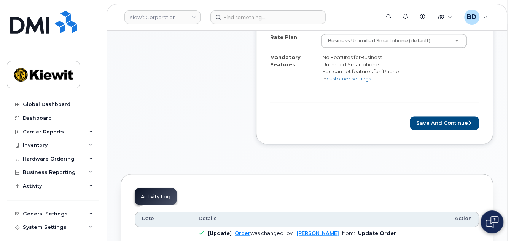
scroll to position [355, 0]
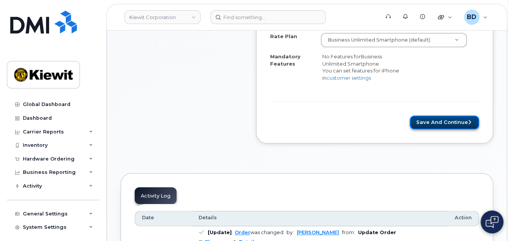
click at [431, 127] on button "Save and Continue" at bounding box center [444, 122] width 69 height 14
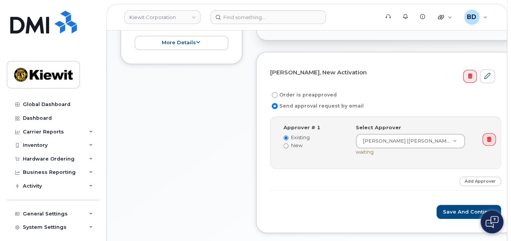
scroll to position [254, 0]
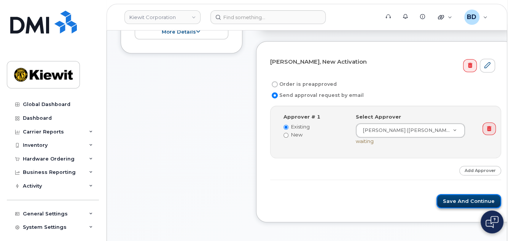
click at [451, 207] on button "Save and Continue" at bounding box center [469, 201] width 65 height 14
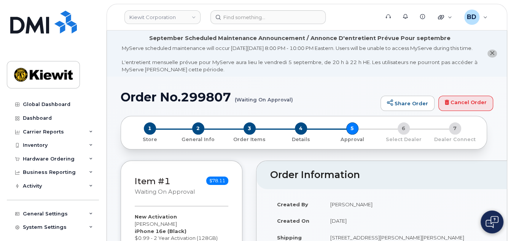
click at [215, 102] on h1 "Order No.299807 (Waiting On Approval)" at bounding box center [249, 96] width 256 height 13
copy h1 "299807"
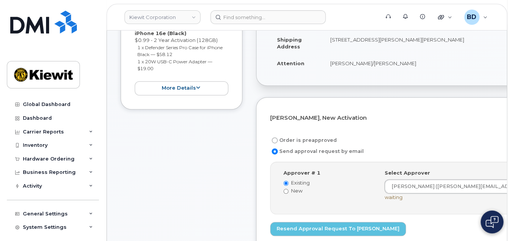
scroll to position [203, 0]
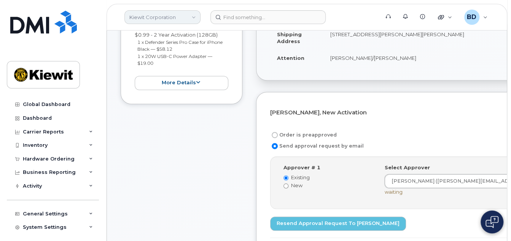
click at [158, 17] on link "Kiewit Corporation" at bounding box center [163, 17] width 76 height 14
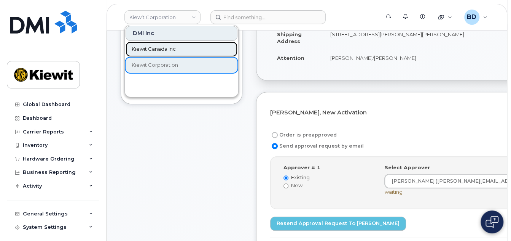
click at [166, 49] on span "Kiewit Canada Inc" at bounding box center [154, 49] width 44 height 8
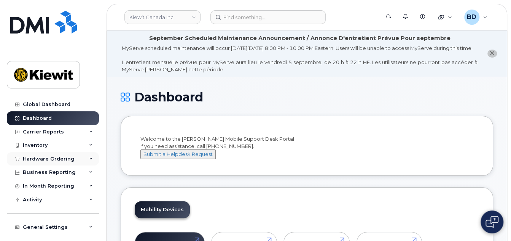
click at [89, 158] on icon at bounding box center [91, 159] width 4 height 4
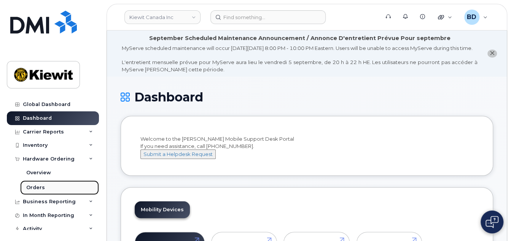
click at [45, 190] on link "Orders" at bounding box center [59, 187] width 79 height 14
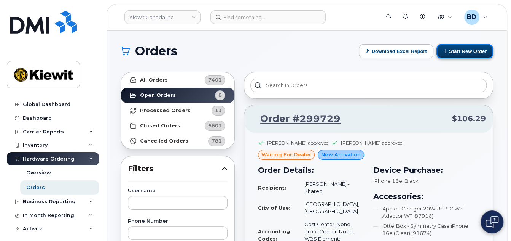
click at [472, 47] on button "Start New Order" at bounding box center [465, 51] width 57 height 14
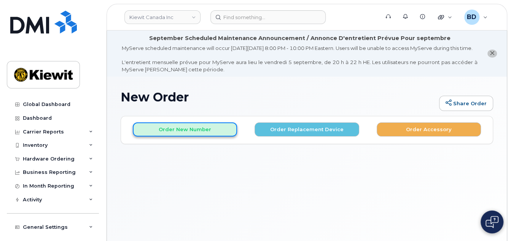
click at [172, 136] on button "Order New Number" at bounding box center [185, 129] width 104 height 14
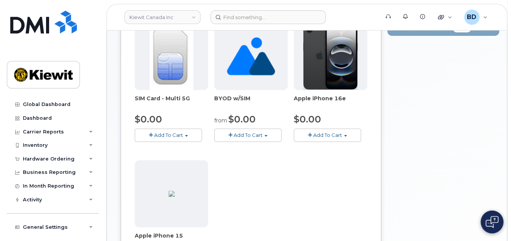
scroll to position [152, 0]
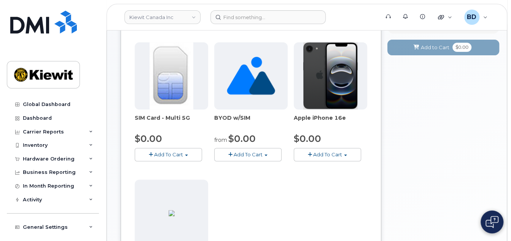
click at [326, 157] on span "Add To Cart" at bounding box center [327, 154] width 29 height 6
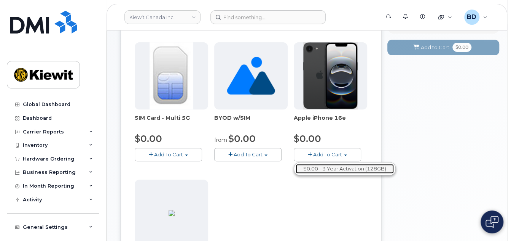
click at [329, 173] on link "$0.00 - 3 Year Activation (128GB)" at bounding box center [345, 169] width 98 height 10
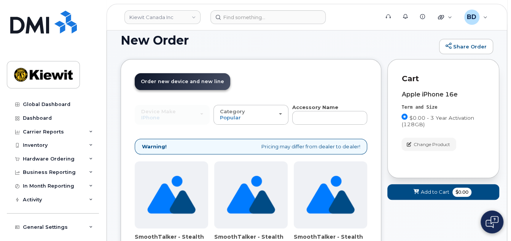
scroll to position [0, 0]
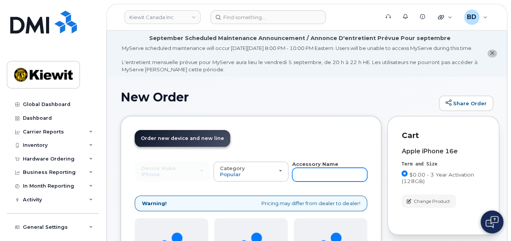
click at [318, 177] on input "text" at bounding box center [329, 175] width 75 height 14
type input "case"
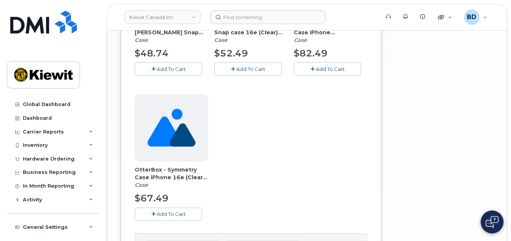
scroll to position [558, 0]
click at [164, 216] on span "Add To Cart" at bounding box center [171, 213] width 29 height 6
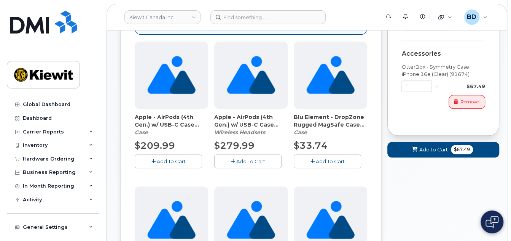
scroll to position [152, 0]
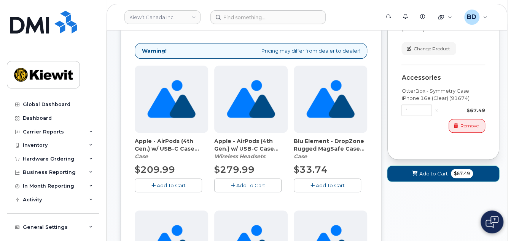
click at [427, 177] on span "Add to Cart" at bounding box center [434, 173] width 29 height 7
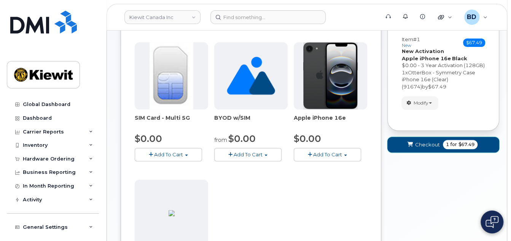
click at [421, 148] on span "Checkout" at bounding box center [427, 144] width 25 height 7
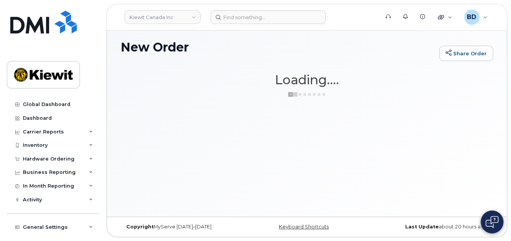
scroll to position [57, 0]
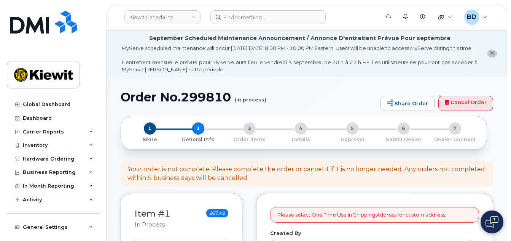
select select
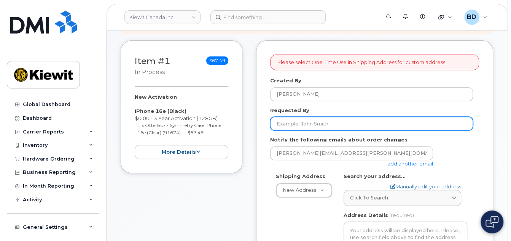
scroll to position [203, 0]
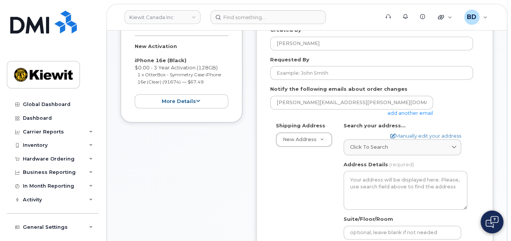
click at [395, 116] on link "add another email" at bounding box center [411, 113] width 46 height 6
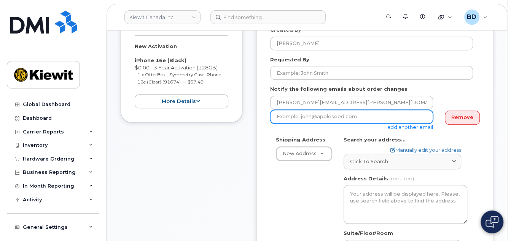
click at [297, 123] on input "email" at bounding box center [351, 117] width 163 height 14
paste input "olivia.keller@kiewit.com"
type input "olivia.keller@kiewit.com"
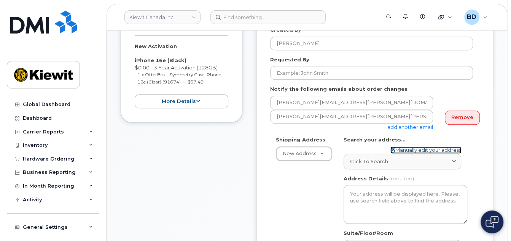
click at [407, 153] on link "Manually edit your address" at bounding box center [426, 149] width 71 height 7
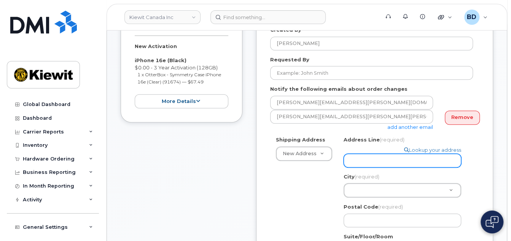
click at [378, 155] on input "Address Line (required)" at bounding box center [403, 160] width 118 height 14
paste input "1425 North Service Rd. East"
select select
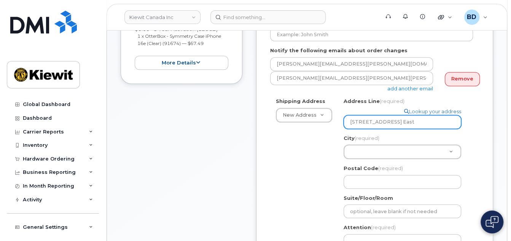
scroll to position [305, 0]
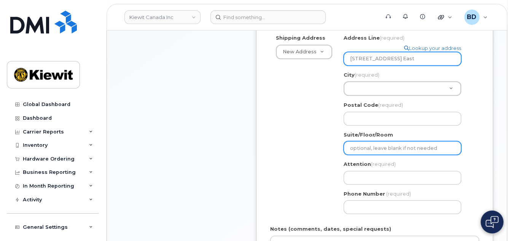
type input "1425 North Service Rd. East"
drag, startPoint x: 351, startPoint y: 147, endPoint x: 356, endPoint y: 144, distance: 5.2
click at [352, 147] on input "Suite/Floor/Room" at bounding box center [403, 148] width 118 height 14
select select
type input "U"
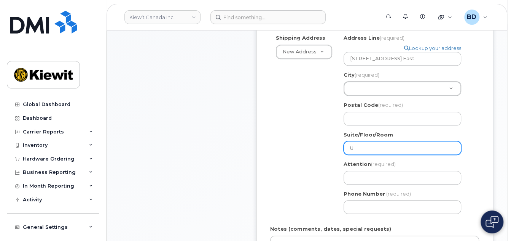
select select
type input "Un"
select select
type input "Uni"
select select
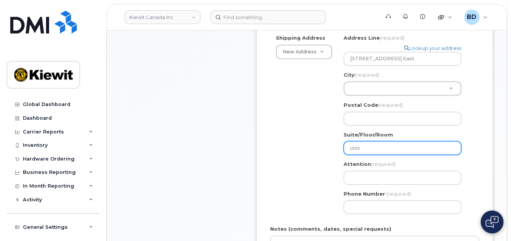
type input "Unit"
select select
type input "Unit 1"
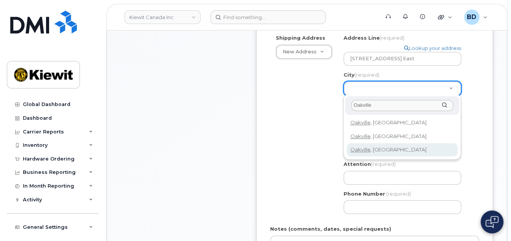
type input "Oakville"
select select
type input "4556"
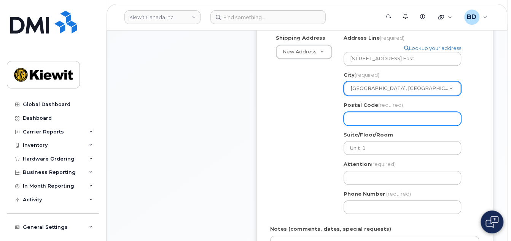
click at [357, 117] on input "Postal Code (required)" at bounding box center [403, 119] width 118 height 14
paste input "L6H 1A7"
select select
type input "L6H 1A7"
click at [363, 116] on input "L6H 1A7" at bounding box center [403, 119] width 118 height 14
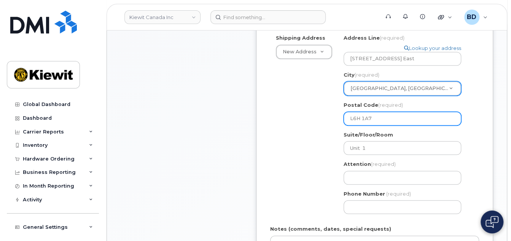
select select
type input "L6H1A7"
click at [290, 166] on div "Shipping Address New Address New Address 200 10333 Southport Road SW 200 10333 …" at bounding box center [371, 126] width 203 height 185
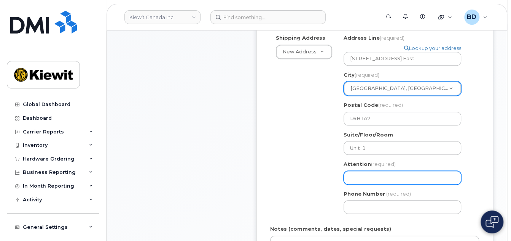
paste input "Nathan.Gloag"
click at [357, 176] on input "Attention (required)" at bounding box center [403, 178] width 118 height 14
select select
type input "Nathan.Gloag"
select select
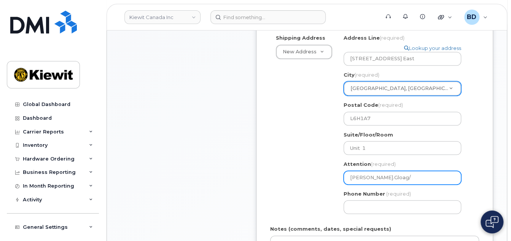
type input "Nathan.Gloag/"
click at [389, 177] on input "Nathan.Gloag/" at bounding box center [403, 178] width 118 height 14
paste input "[PERSON_NAME]"
select select
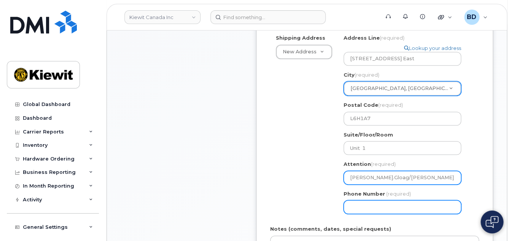
type input "[PERSON_NAME].Gloag/[PERSON_NAME]"
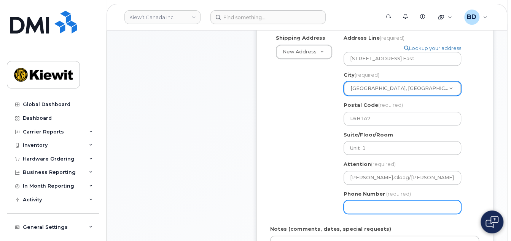
click at [362, 209] on input "Phone Number" at bounding box center [403, 207] width 118 height 14
type input "877772770"
select select
type input "8777727707"
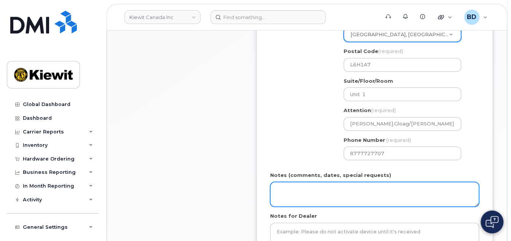
scroll to position [412, 0]
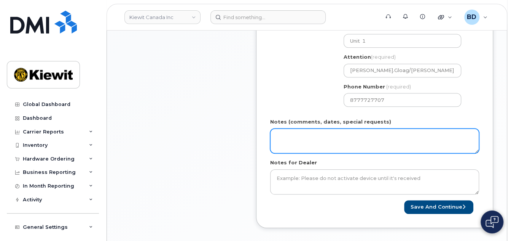
click at [300, 137] on textarea "Notes (comments, dates, special requests)" at bounding box center [374, 140] width 209 height 25
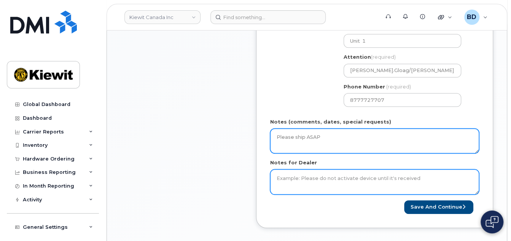
type textarea "Please ship ASAP"
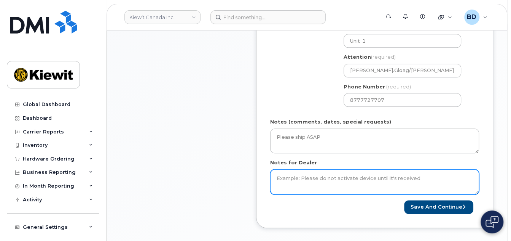
click at [303, 185] on textarea "Notes for Dealer" at bounding box center [374, 181] width 209 height 25
type textarea "Please Ship ASAP"
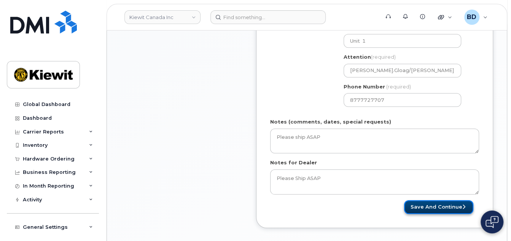
click at [433, 201] on button "Save and Continue" at bounding box center [438, 207] width 69 height 14
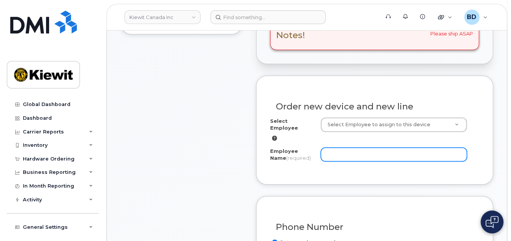
scroll to position [305, 0]
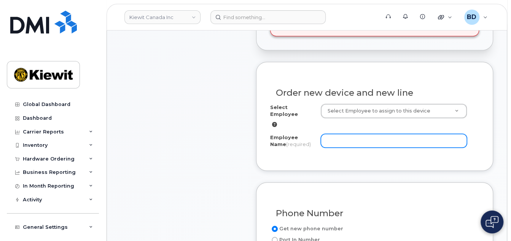
click at [337, 139] on input "Employee Name (required)" at bounding box center [394, 141] width 146 height 14
paste input "[PERSON_NAME]"
type input "[PERSON_NAME]"
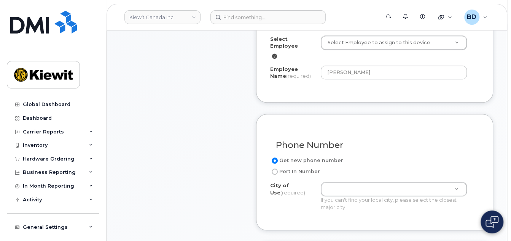
scroll to position [406, 0]
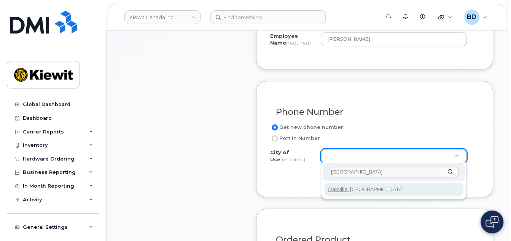
type input "oakville"
type input "4556"
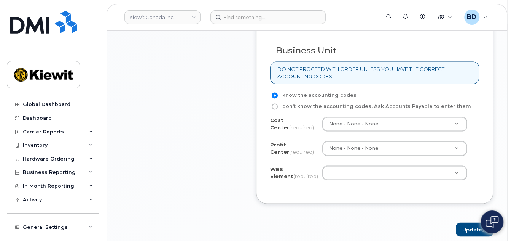
scroll to position [710, 0]
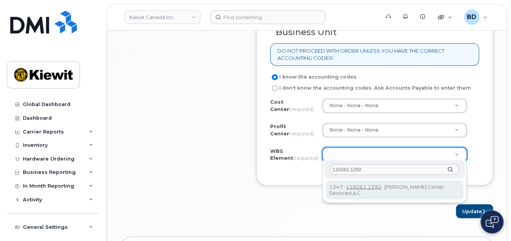
type input "110261.1292"
drag, startPoint x: 385, startPoint y: 183, endPoint x: 389, endPoint y: 185, distance: 4.5
type input "110261.1292"
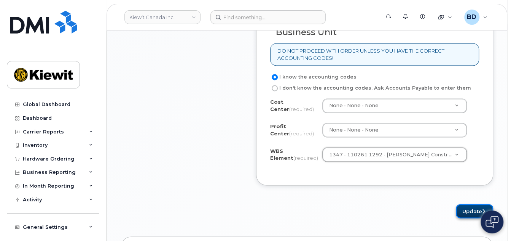
click at [477, 207] on button "Update" at bounding box center [474, 211] width 37 height 14
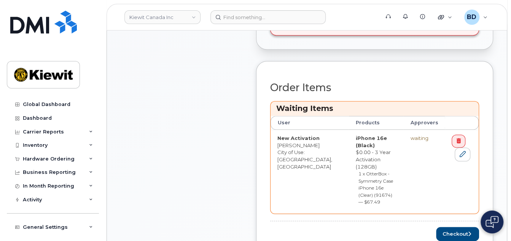
scroll to position [355, 0]
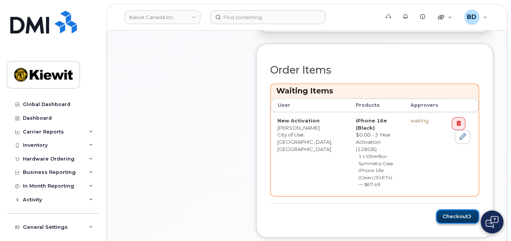
click at [453, 209] on button "Checkout" at bounding box center [457, 216] width 43 height 14
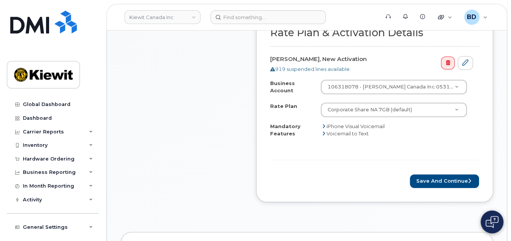
scroll to position [508, 0]
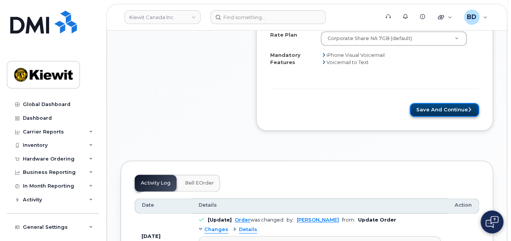
click at [422, 112] on button "Save and Continue" at bounding box center [444, 110] width 69 height 14
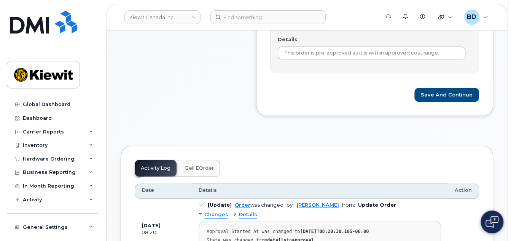
scroll to position [406, 0]
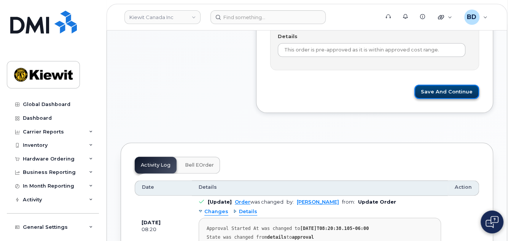
click at [437, 98] on button "Save and Continue" at bounding box center [447, 92] width 65 height 14
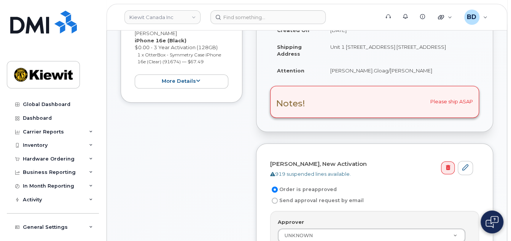
scroll to position [0, 0]
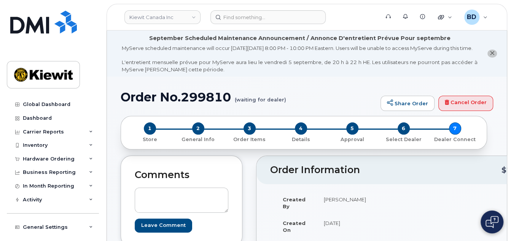
click at [201, 103] on h1 "Order No.299810 (waiting for dealer)" at bounding box center [249, 96] width 256 height 13
click at [202, 104] on h1 "Order No.299810 (waiting for dealer)" at bounding box center [249, 96] width 256 height 13
copy h1 "299810"
